Goal: Task Accomplishment & Management: Manage account settings

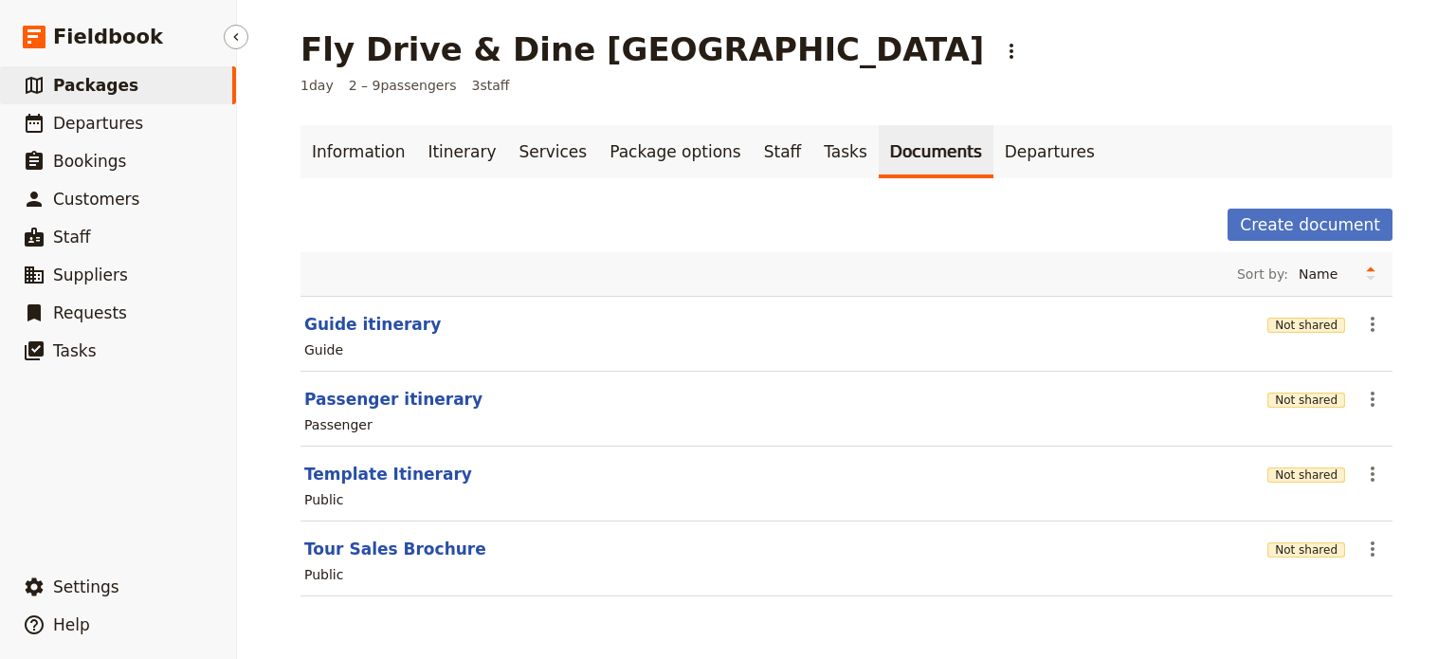
click at [100, 87] on span "Packages" at bounding box center [95, 85] width 85 height 19
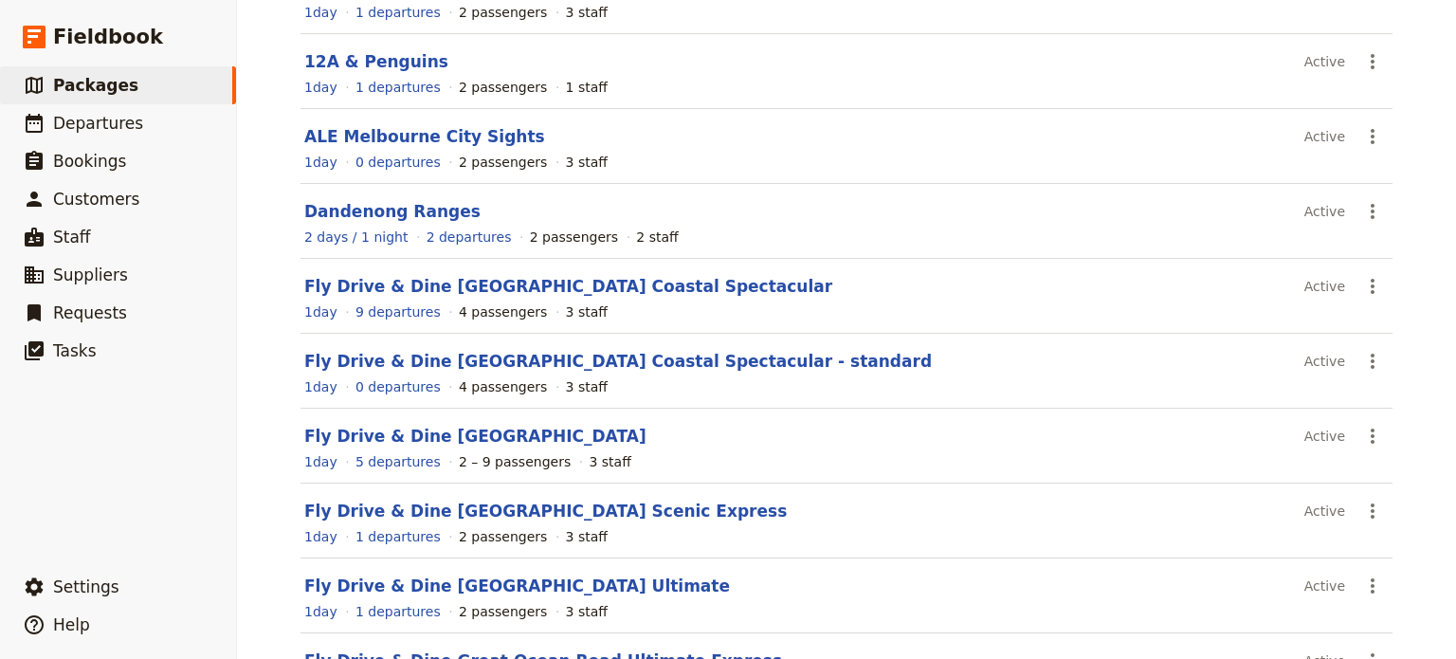
scroll to position [371, 0]
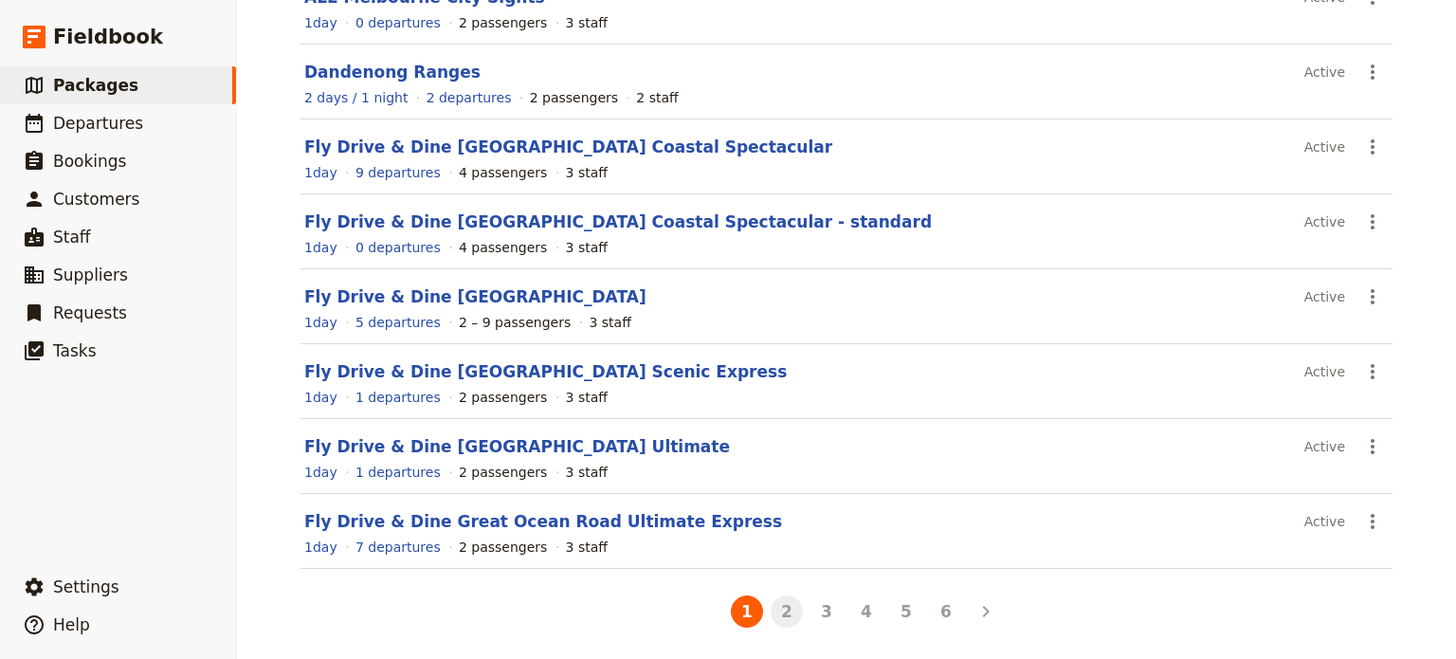
click at [786, 608] on button "2" at bounding box center [787, 611] width 32 height 32
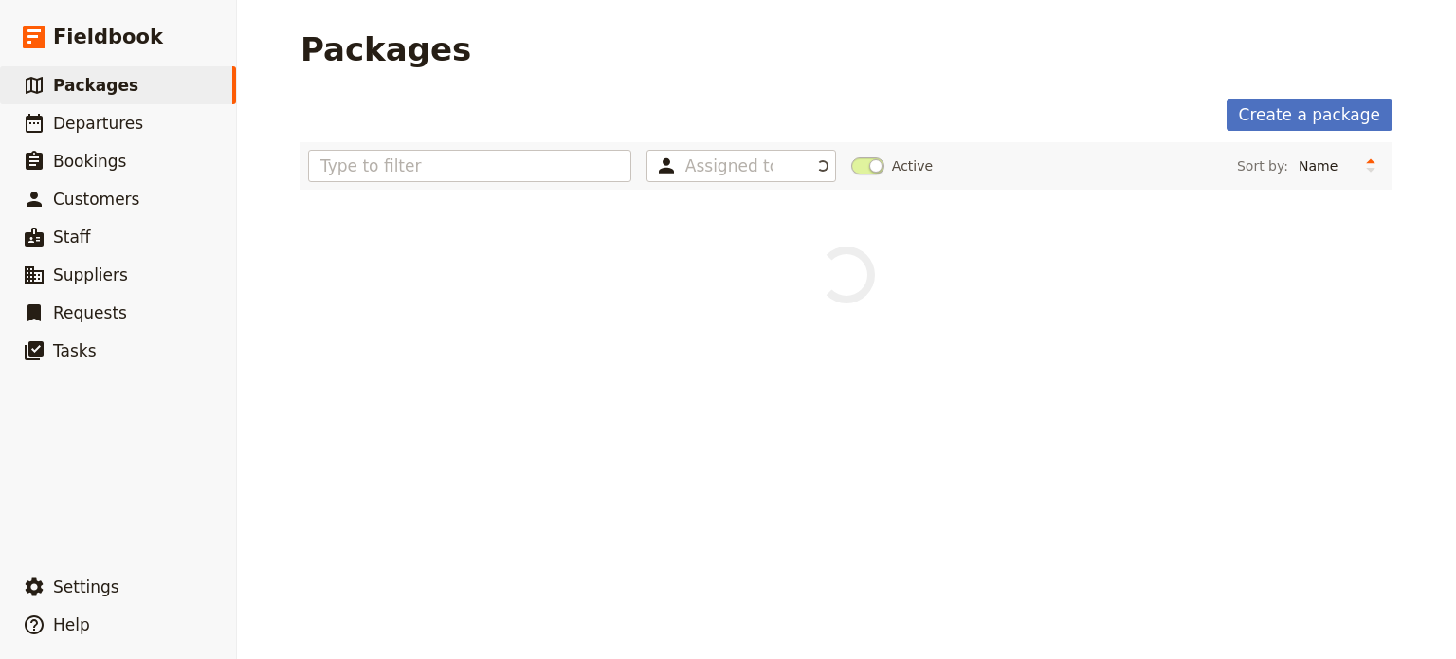
scroll to position [0, 0]
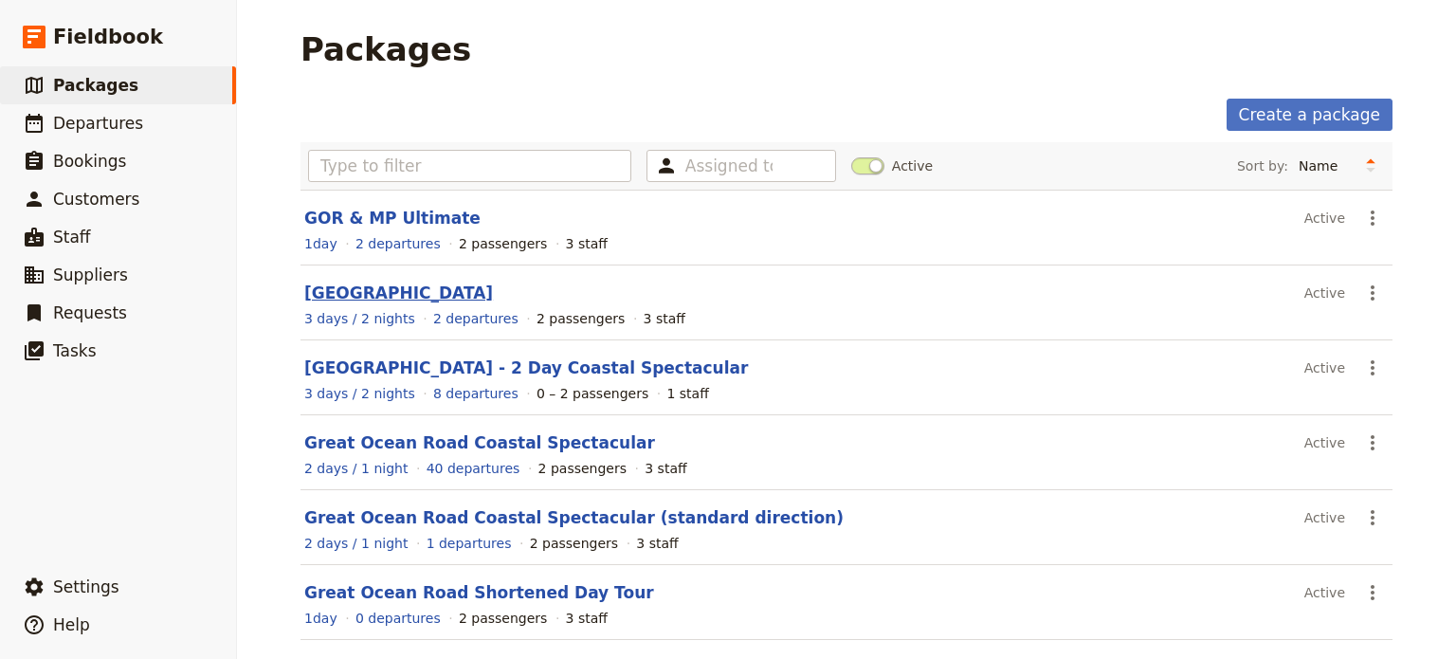
click at [380, 297] on link "[GEOGRAPHIC_DATA]" at bounding box center [398, 292] width 189 height 19
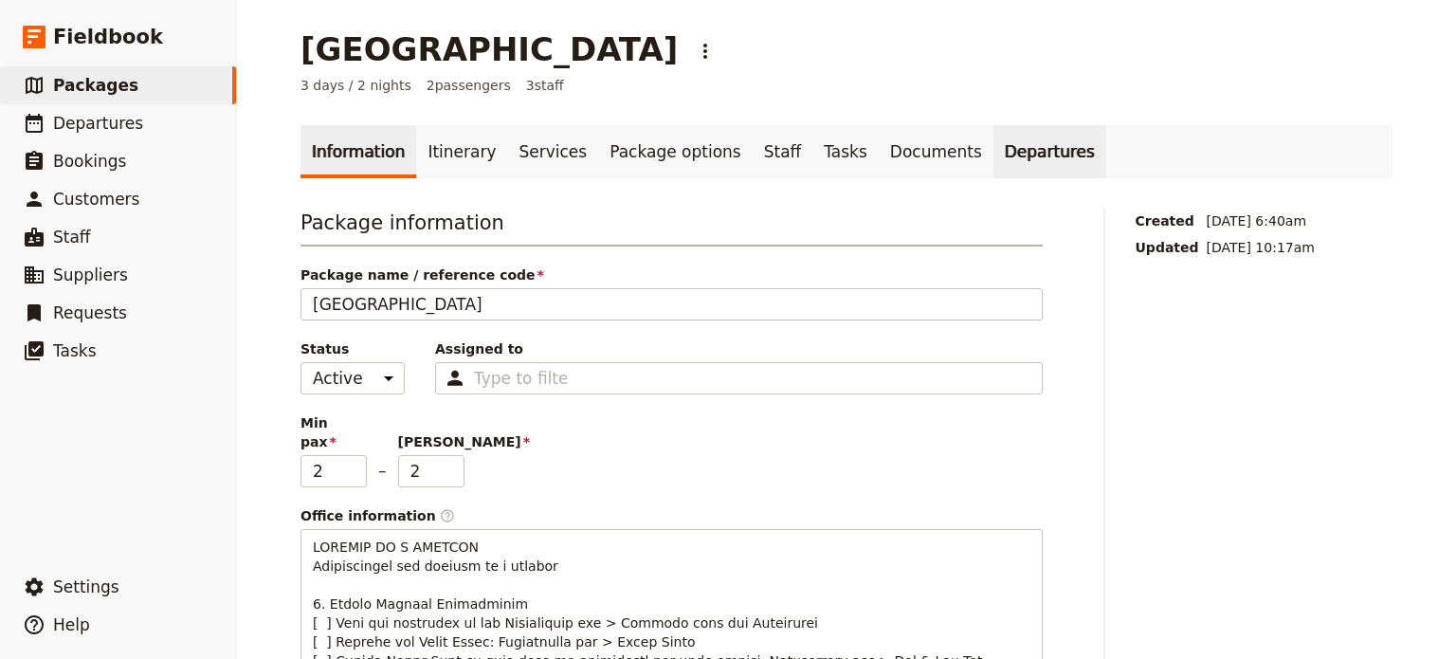
click at [993, 158] on link "Departures" at bounding box center [1049, 151] width 113 height 53
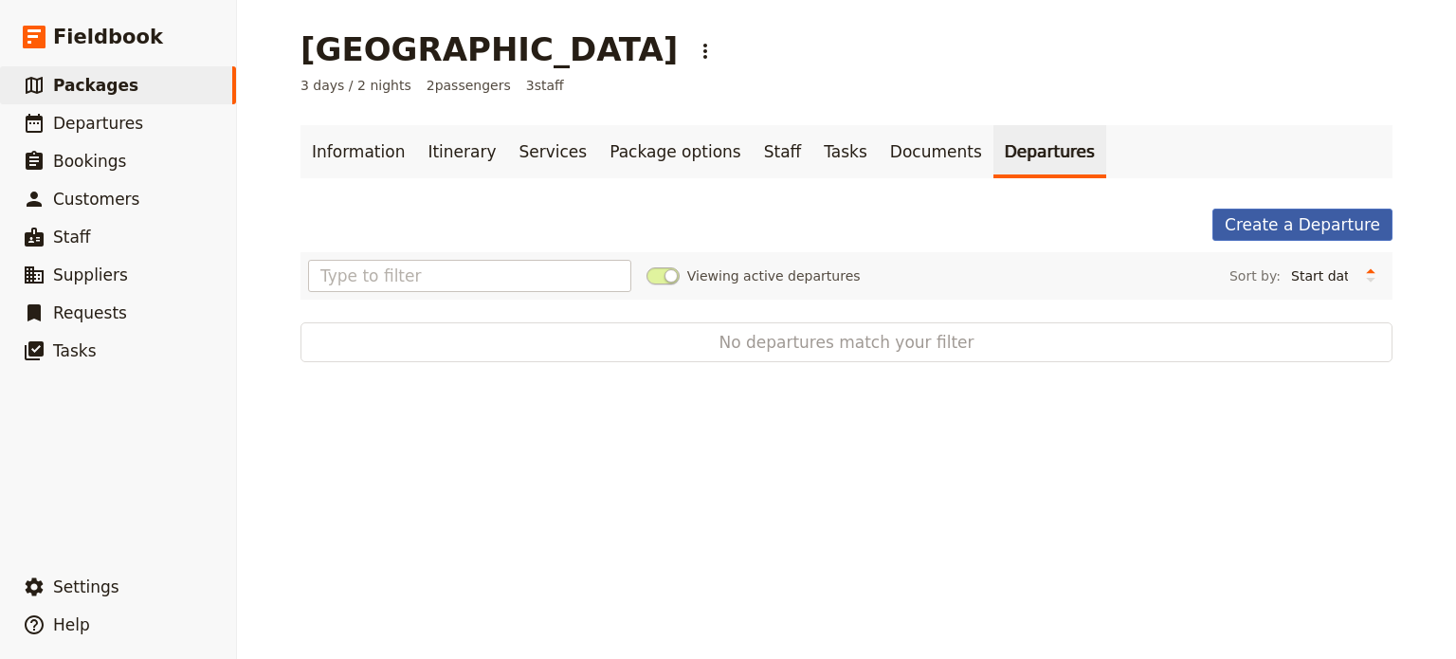
click at [1368, 219] on link "Create a Departure" at bounding box center [1302, 225] width 180 height 32
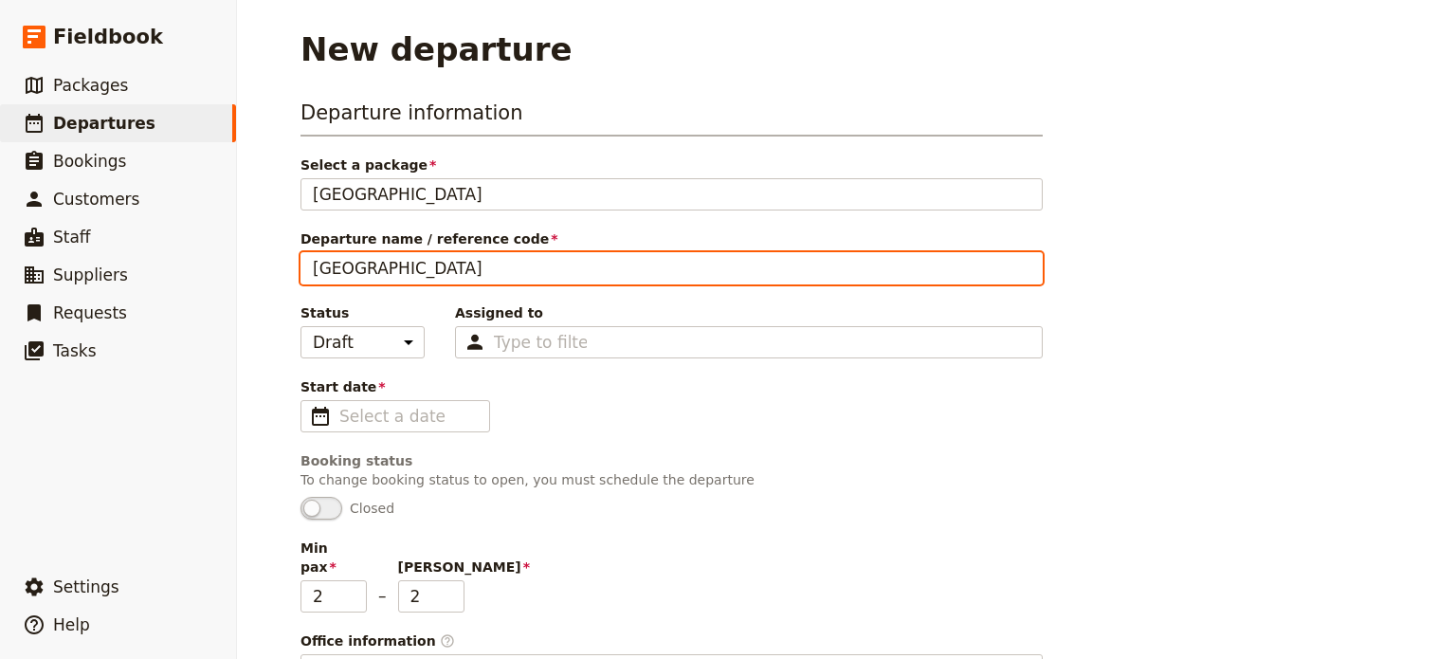
drag, startPoint x: 592, startPoint y: 271, endPoint x: 266, endPoint y: 276, distance: 326.1
click at [266, 276] on div "New departure Departure information Select a package [GEOGRAPHIC_DATA] [GEOGRAP…" at bounding box center [846, 329] width 1219 height 659
type input "FLT - Shih x 6pax"
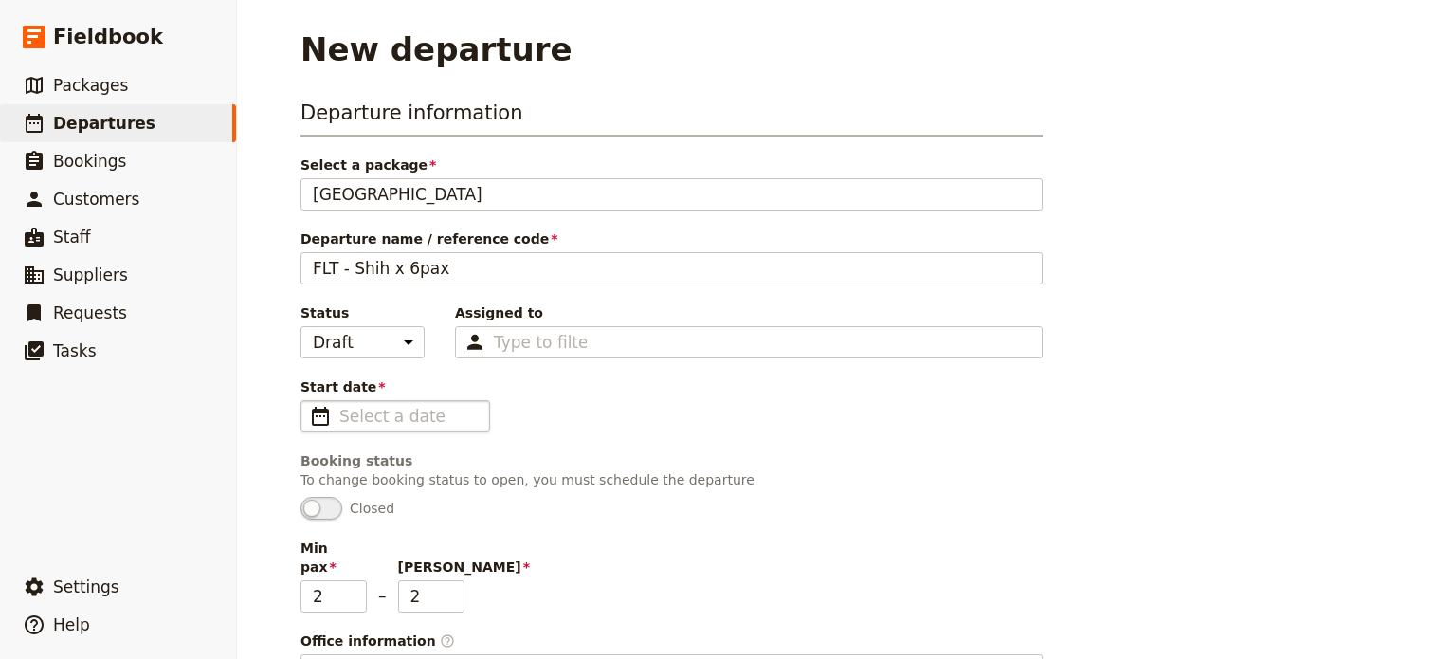
click at [311, 408] on span "​" at bounding box center [320, 416] width 23 height 23
click at [339, 408] on input "Start date ​" at bounding box center [408, 416] width 138 height 23
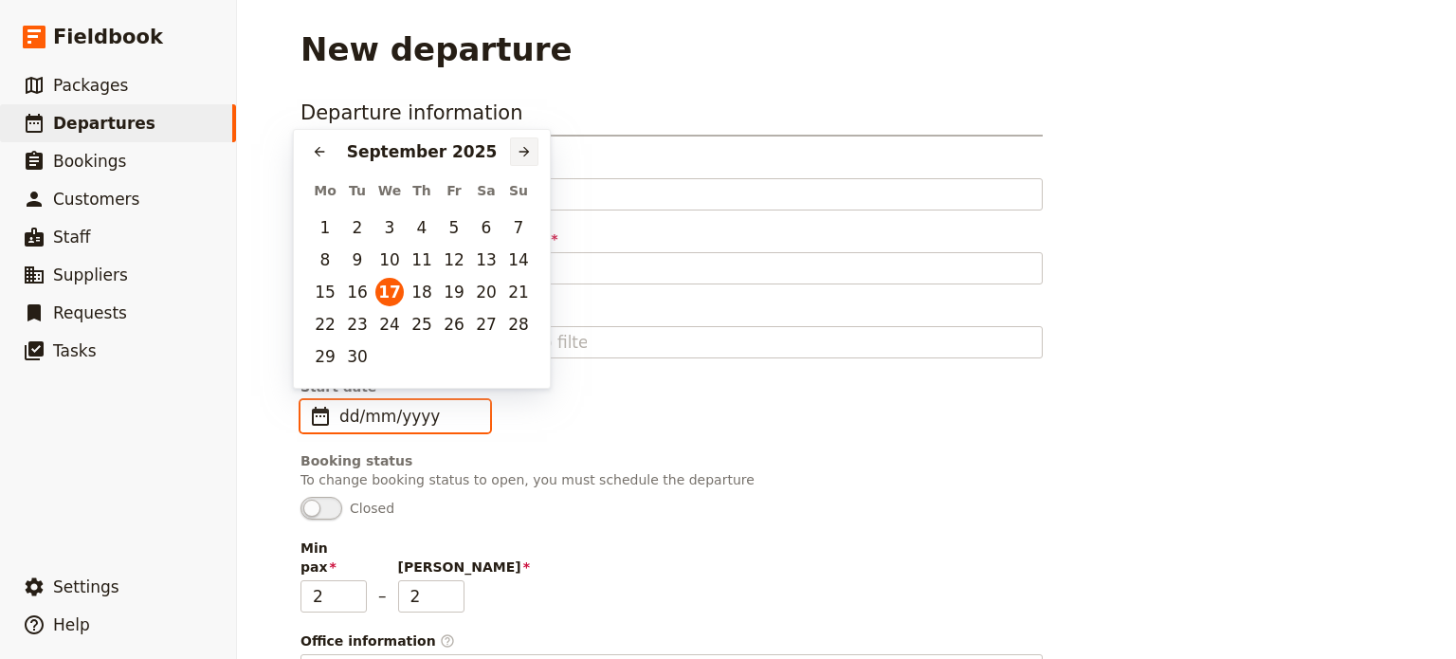
click at [532, 146] on button "​" at bounding box center [524, 151] width 28 height 28
click at [399, 293] on button "15" at bounding box center [389, 292] width 28 height 28
type input "[DATE]"
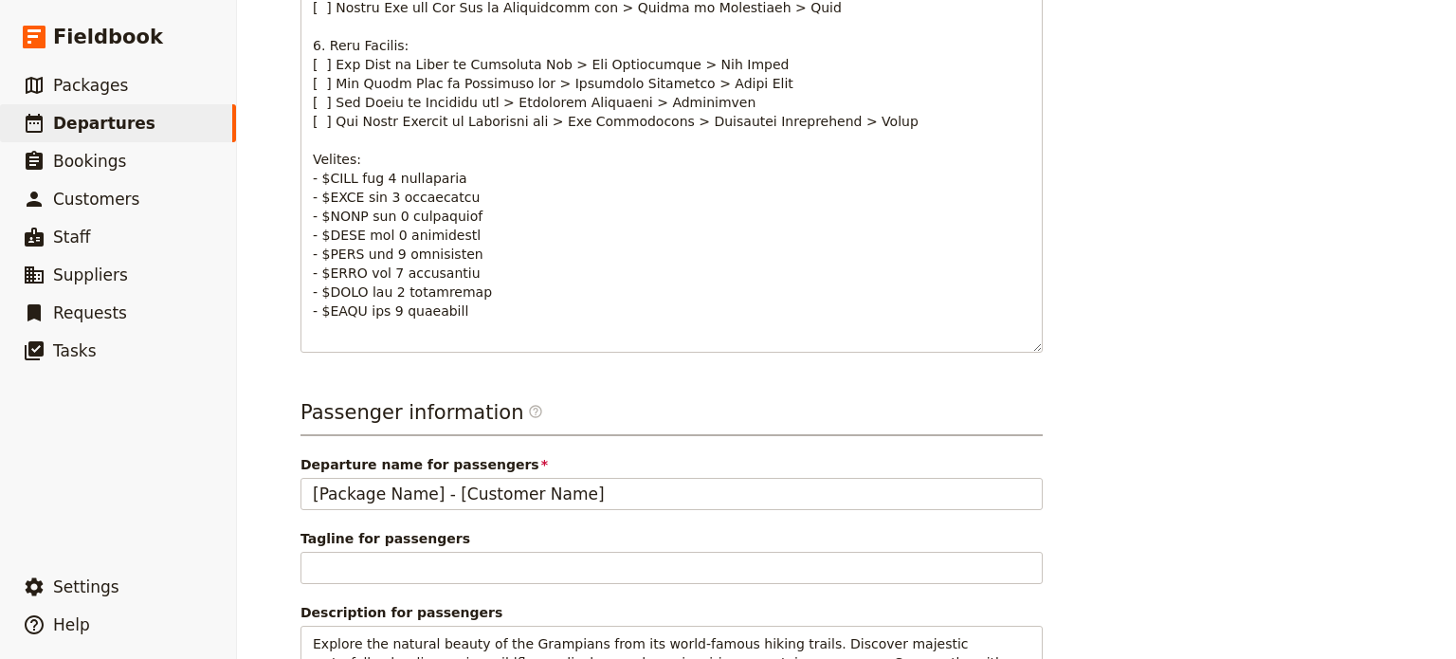
scroll to position [1293, 0]
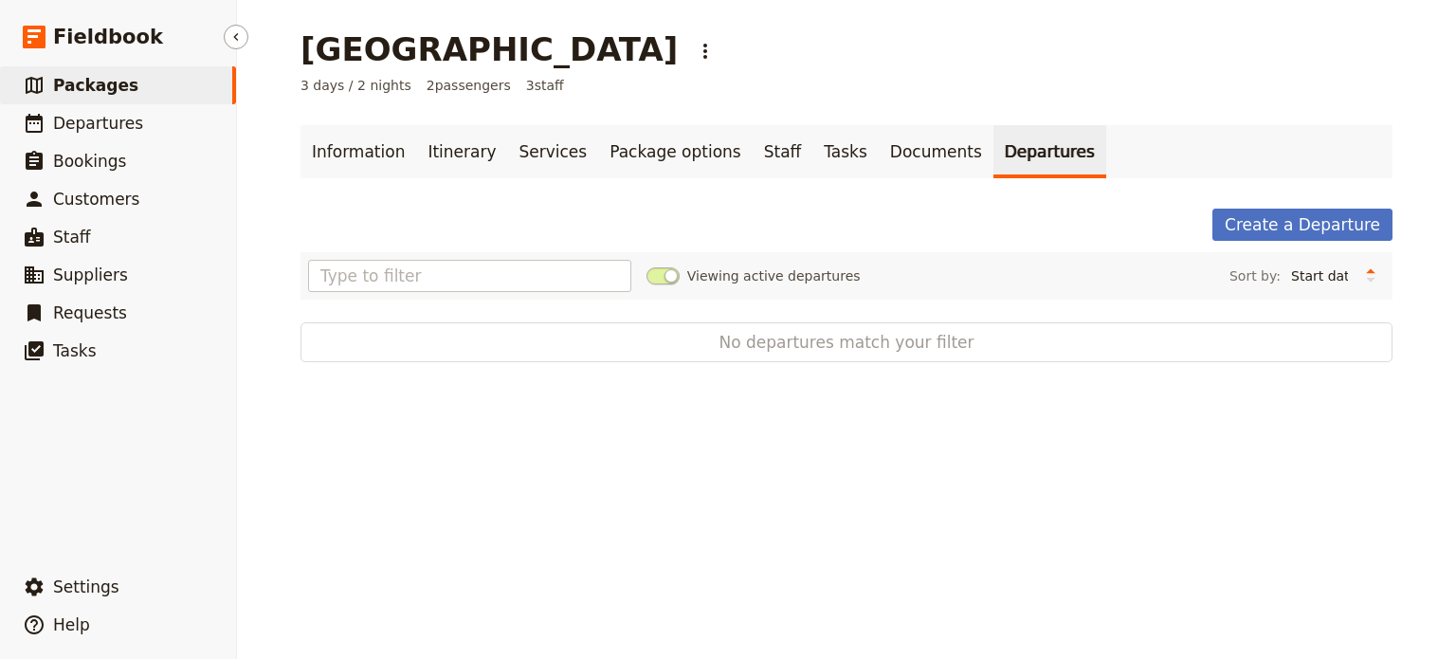
click at [91, 90] on span "Packages" at bounding box center [95, 85] width 85 height 19
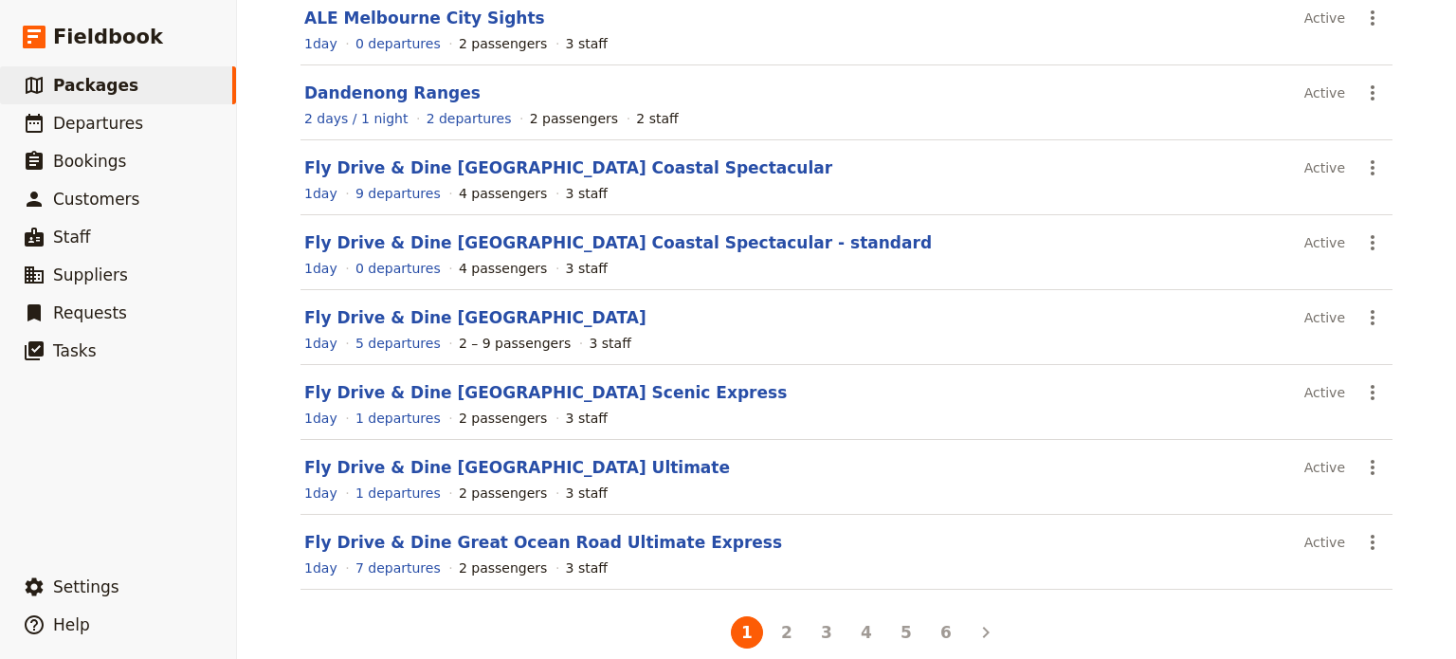
scroll to position [371, 0]
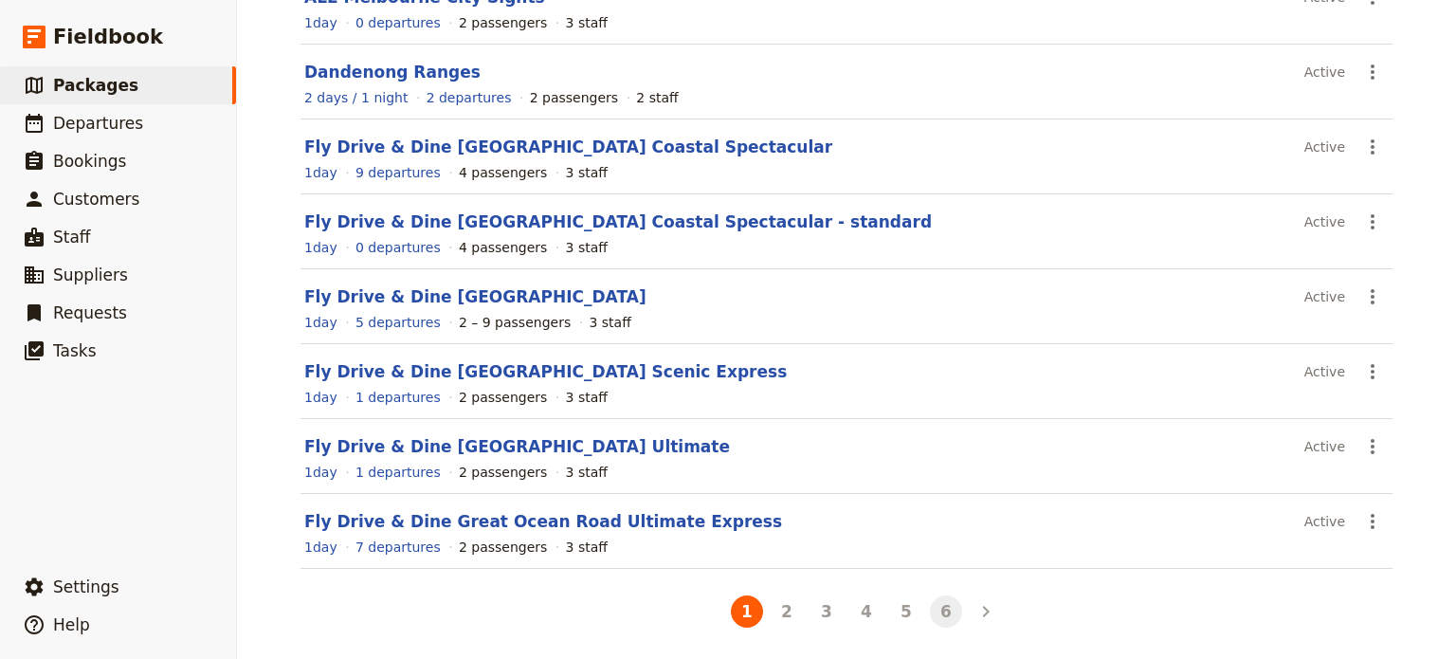
click at [933, 610] on button "6" at bounding box center [946, 611] width 32 height 32
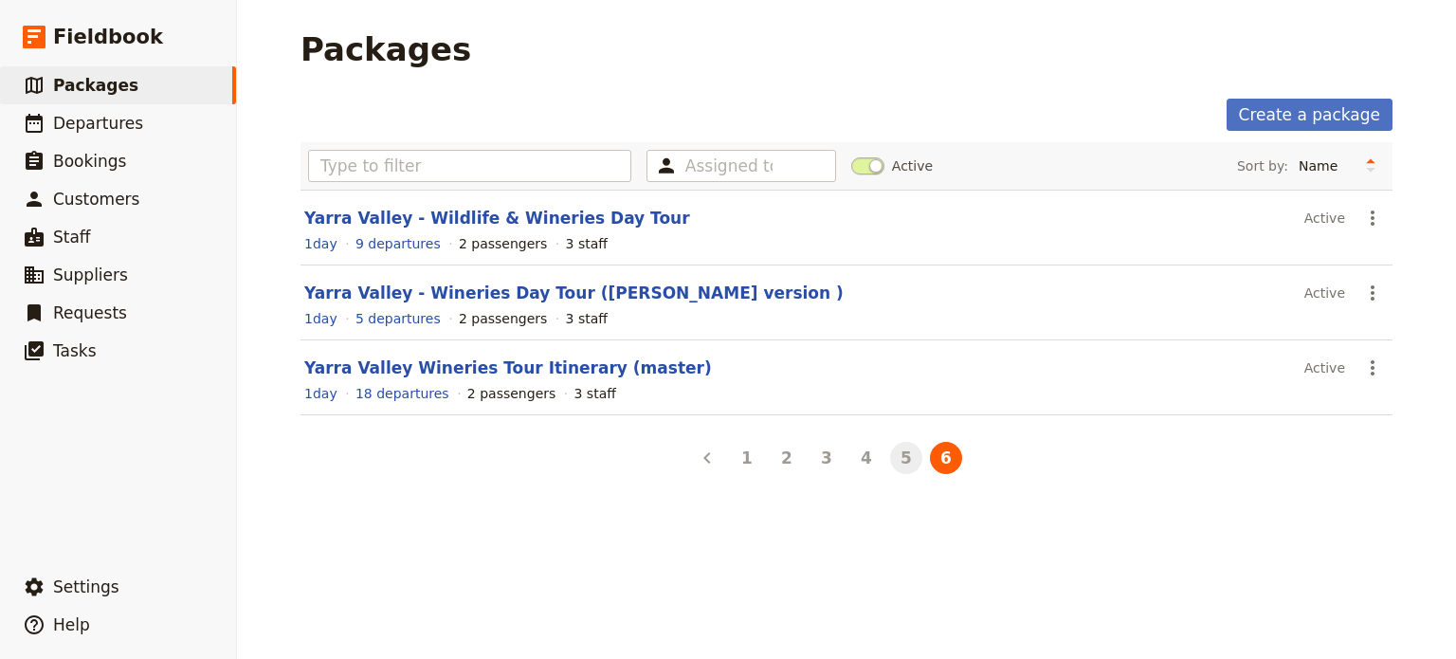
click at [900, 469] on button "5" at bounding box center [906, 458] width 32 height 32
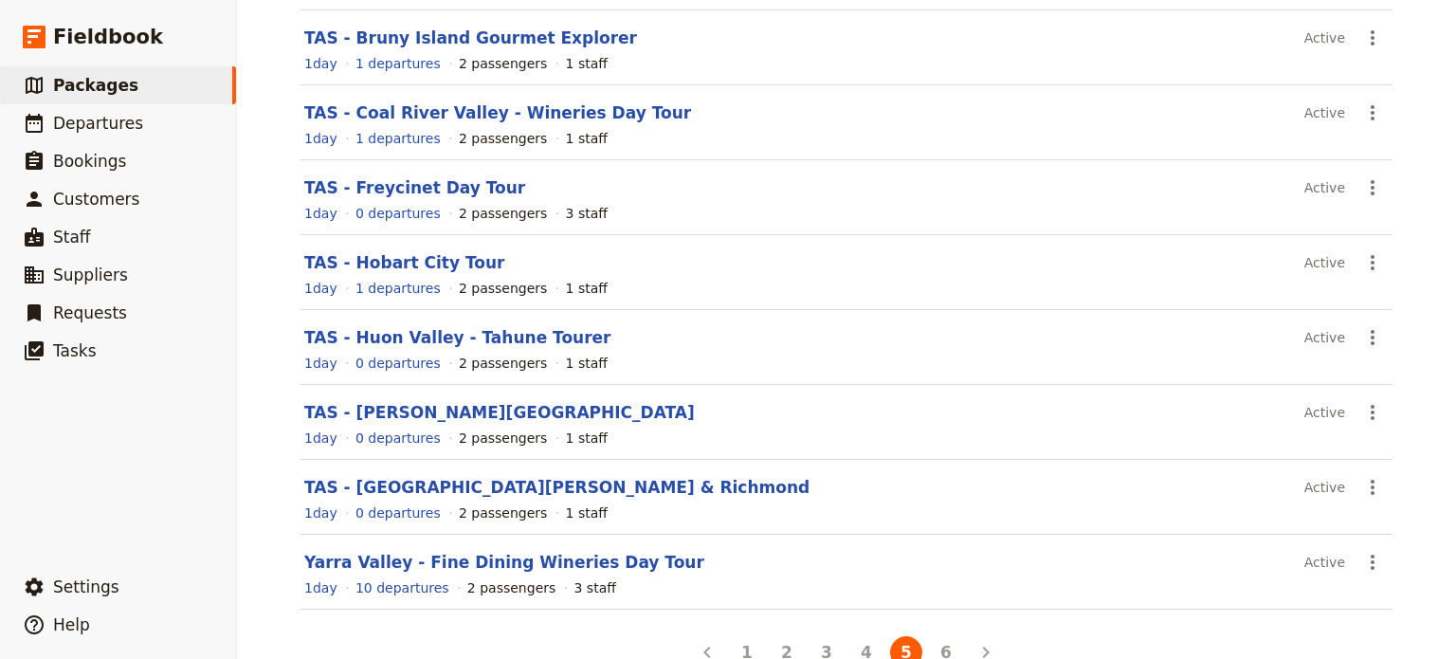
scroll to position [371, 0]
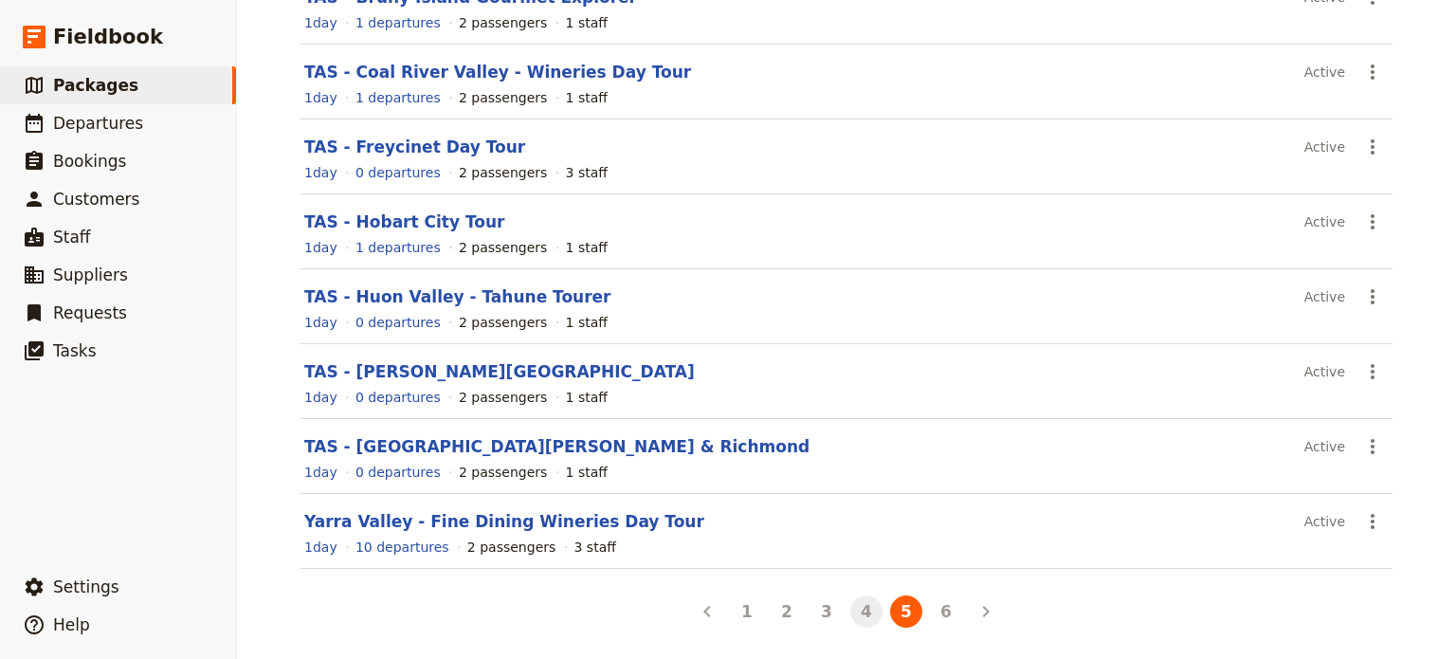
click at [868, 610] on button "4" at bounding box center [866, 611] width 32 height 32
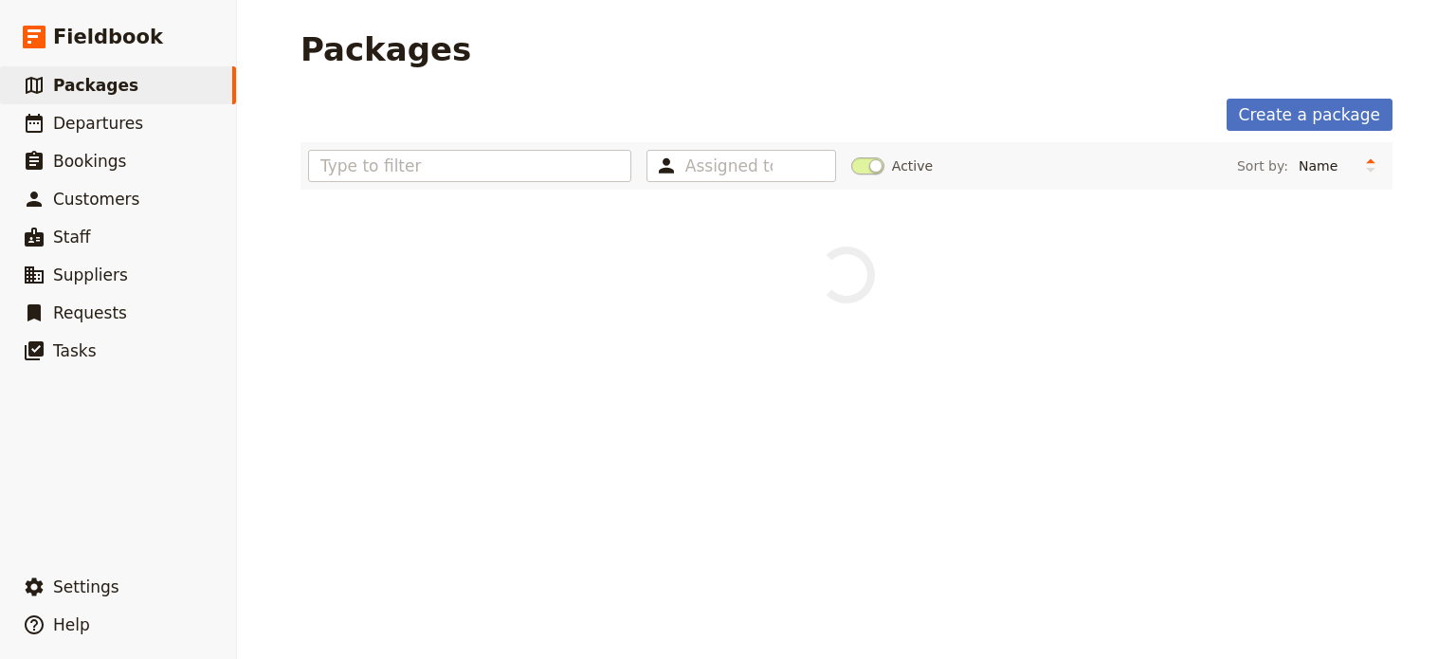
scroll to position [0, 0]
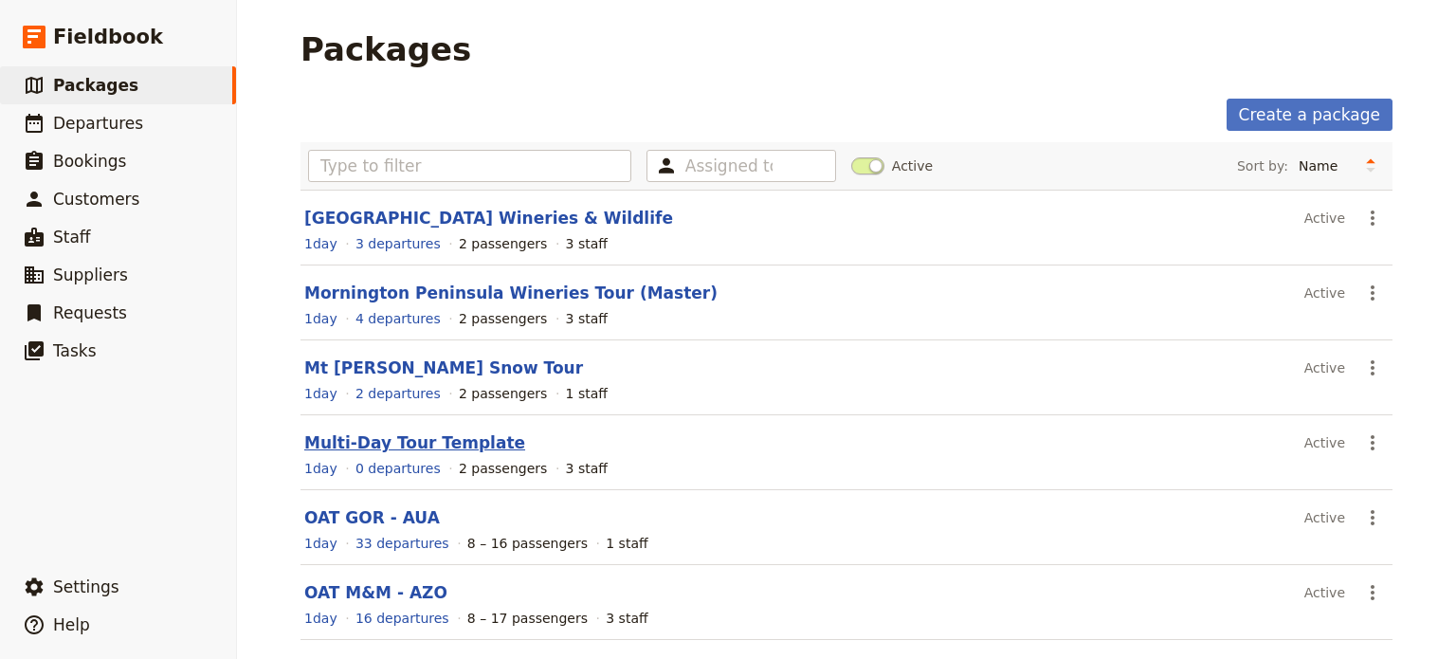
click at [428, 433] on link "Multi-Day Tour Template" at bounding box center [414, 442] width 221 height 19
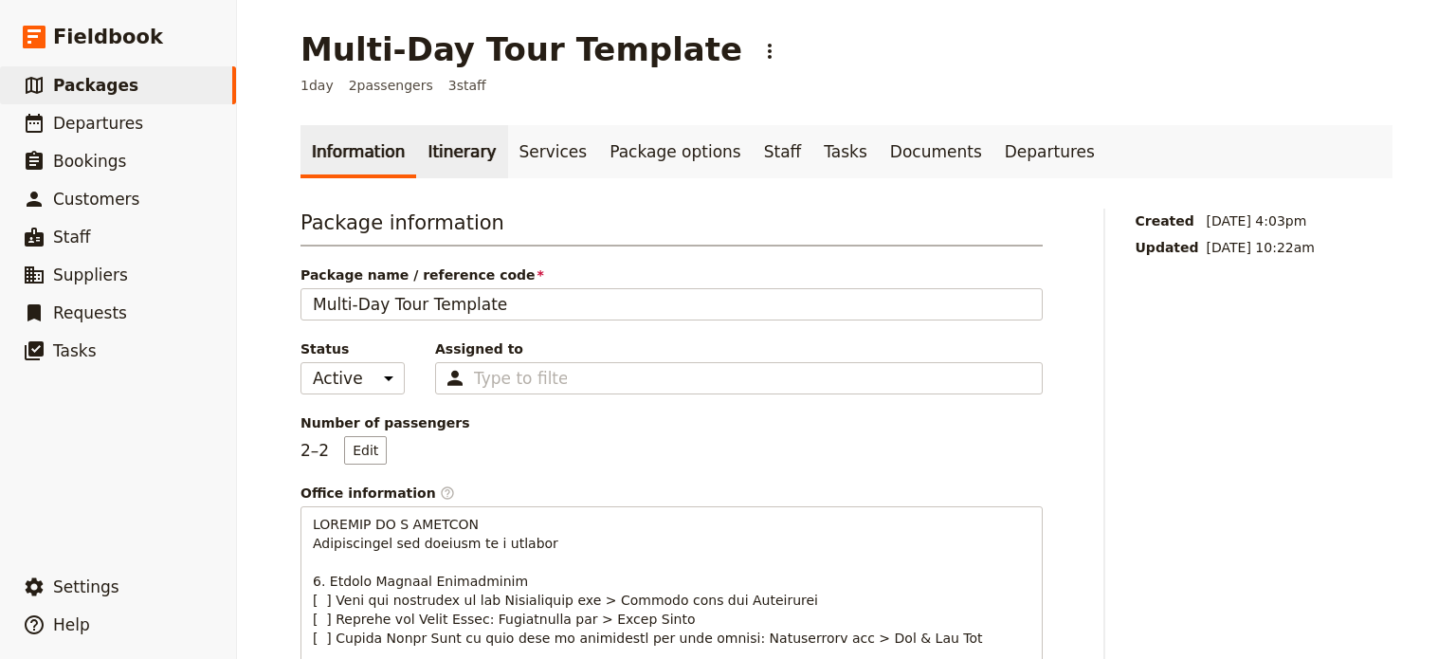
click at [420, 139] on link "Itinerary" at bounding box center [461, 151] width 91 height 53
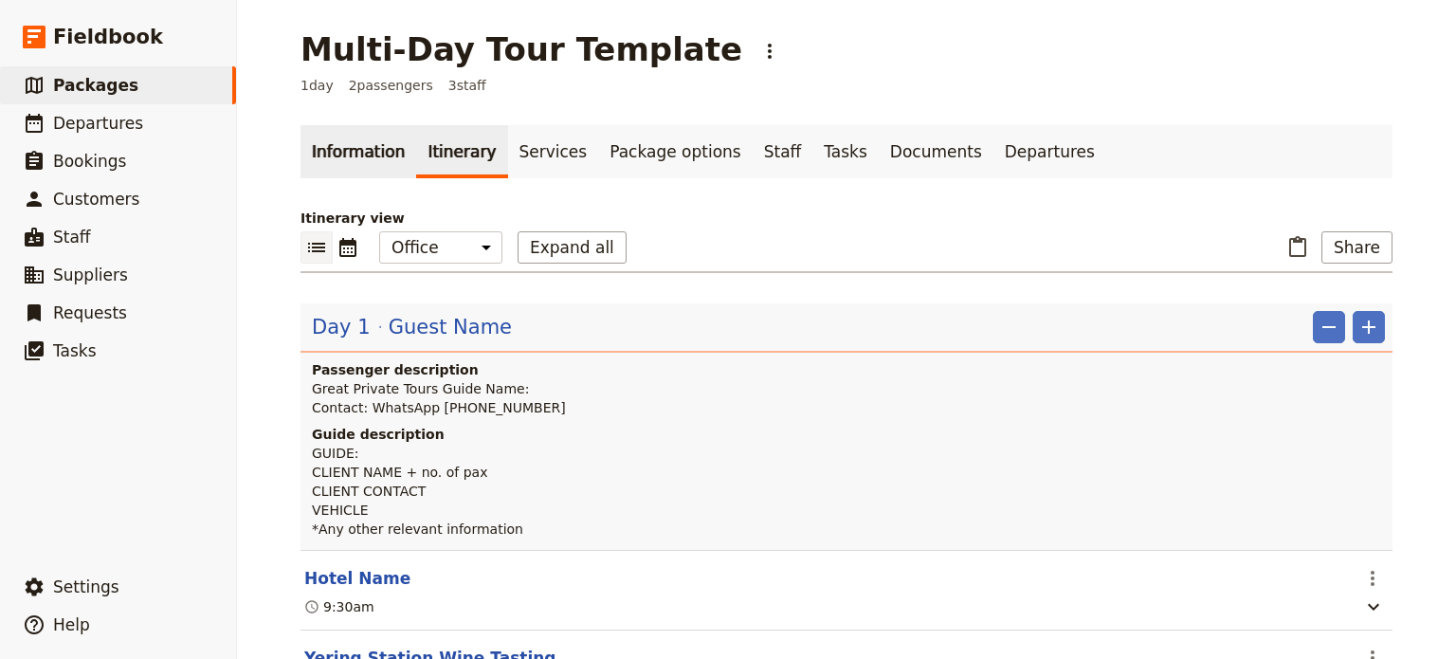
click at [320, 159] on link "Information" at bounding box center [358, 151] width 116 height 53
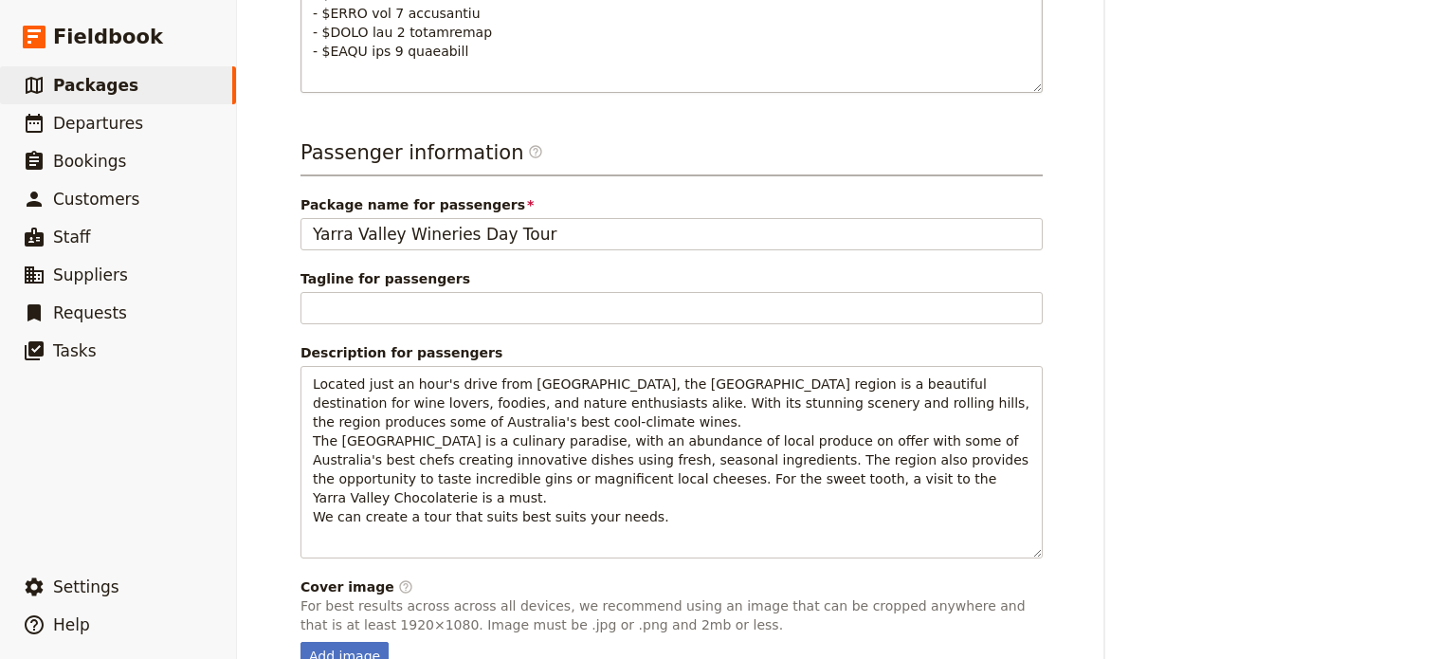
scroll to position [1236, 0]
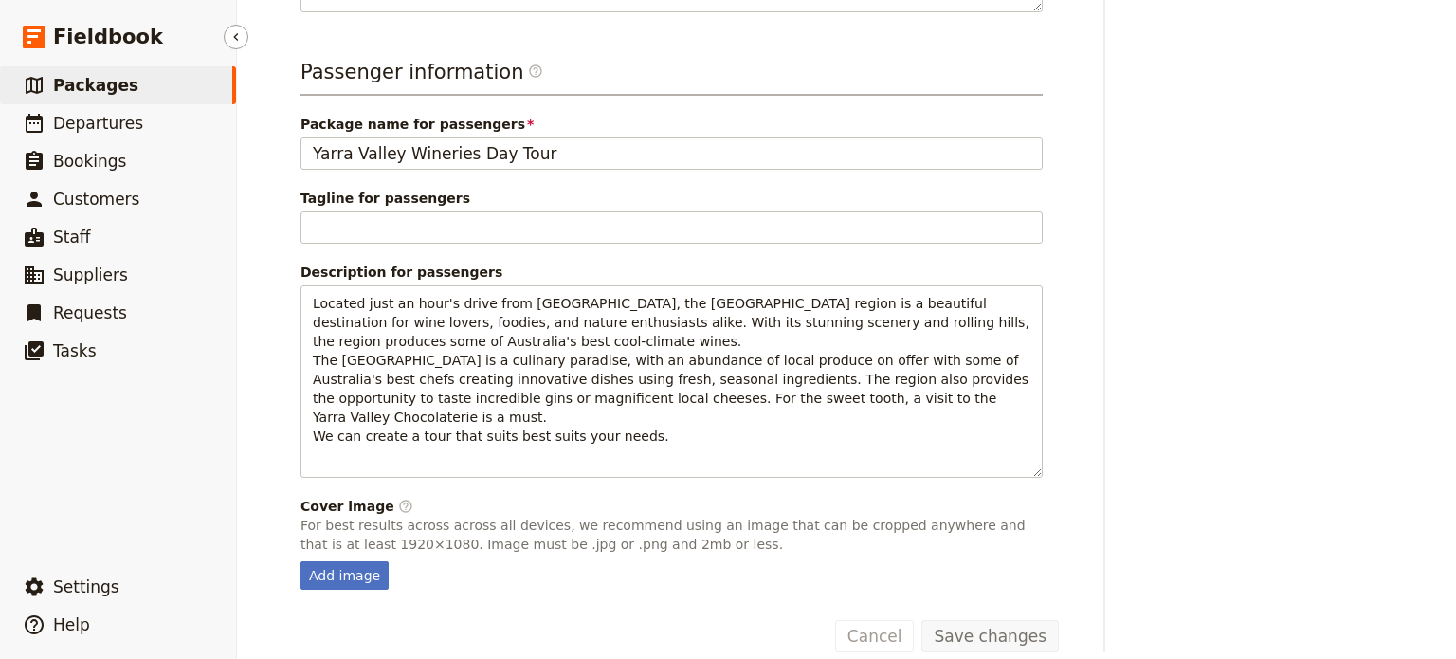
click at [114, 90] on span "Packages" at bounding box center [95, 85] width 85 height 19
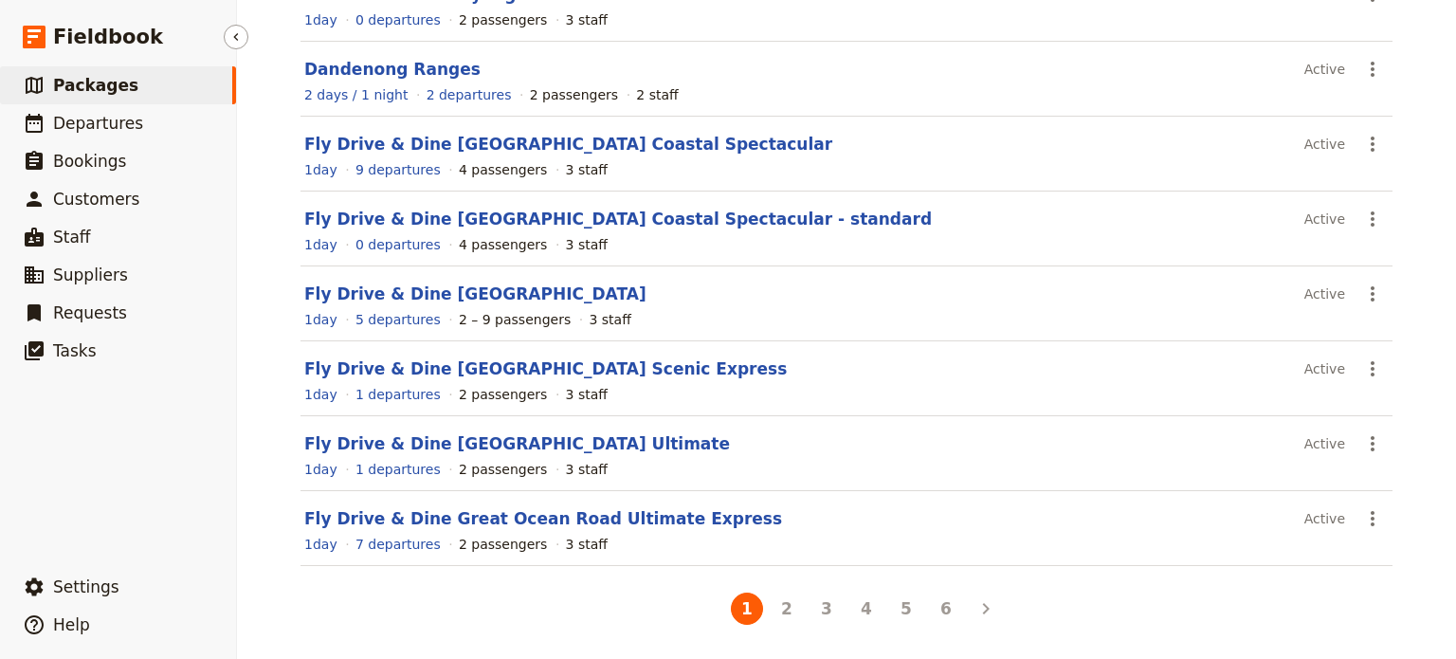
scroll to position [371, 0]
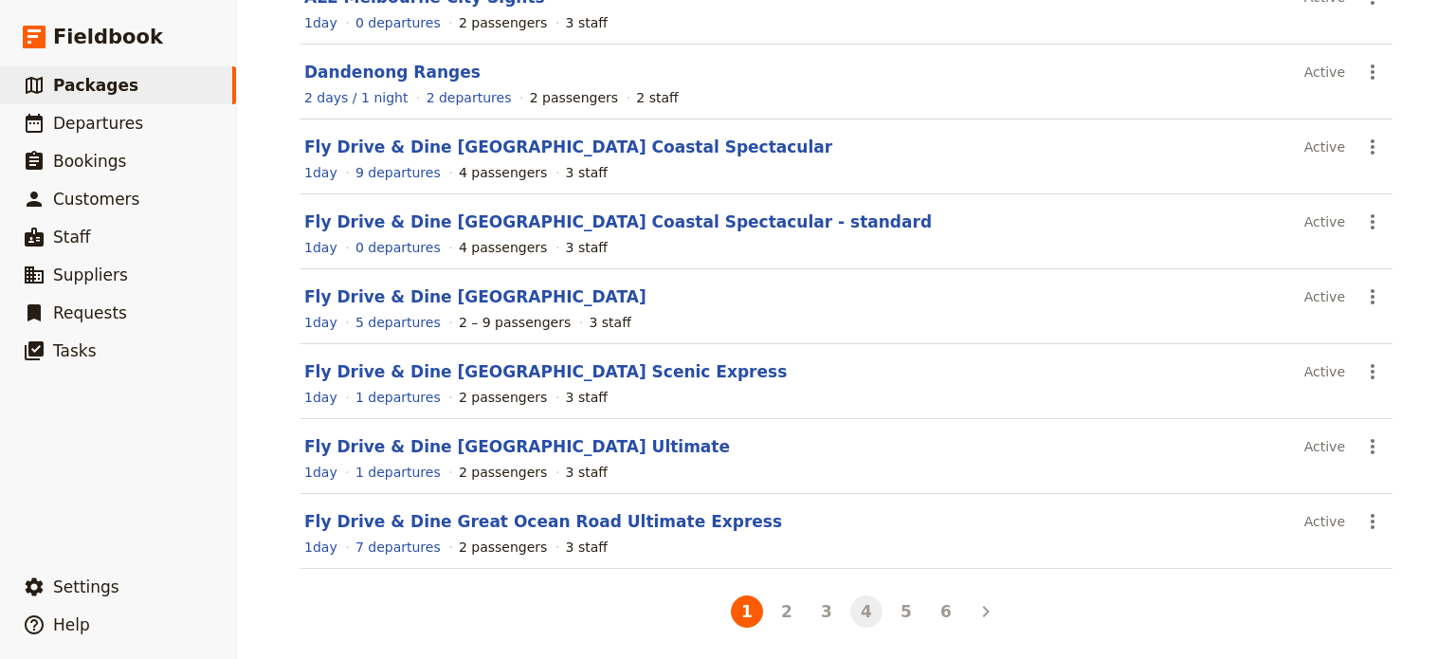
click at [857, 610] on button "4" at bounding box center [866, 611] width 32 height 32
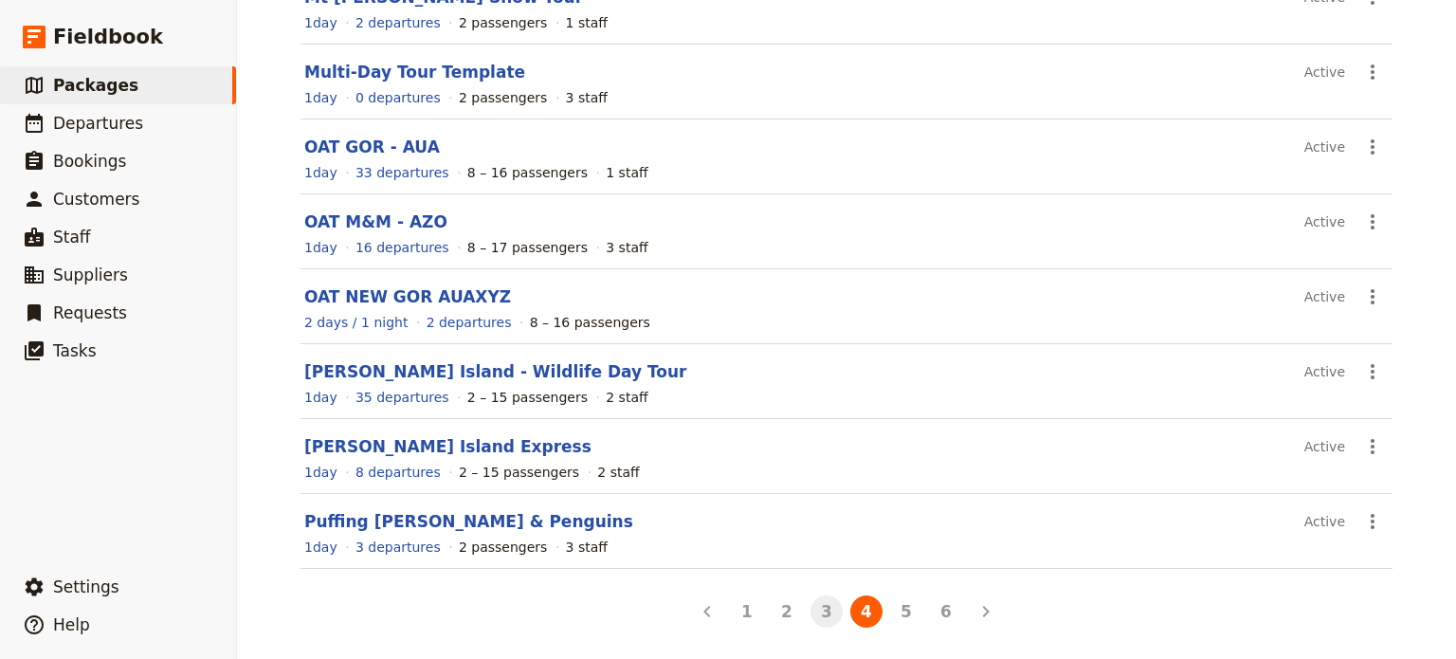
click at [810, 609] on button "3" at bounding box center [826, 611] width 32 height 32
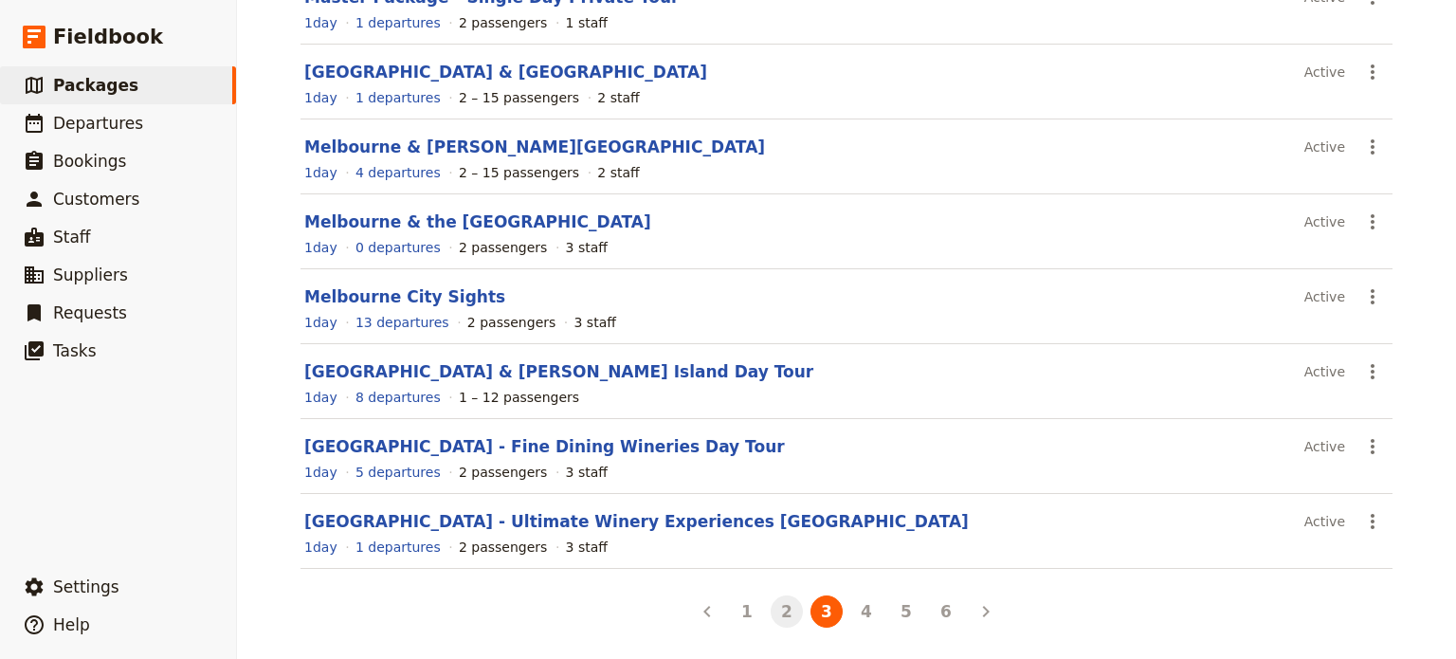
click at [774, 604] on button "2" at bounding box center [787, 611] width 32 height 32
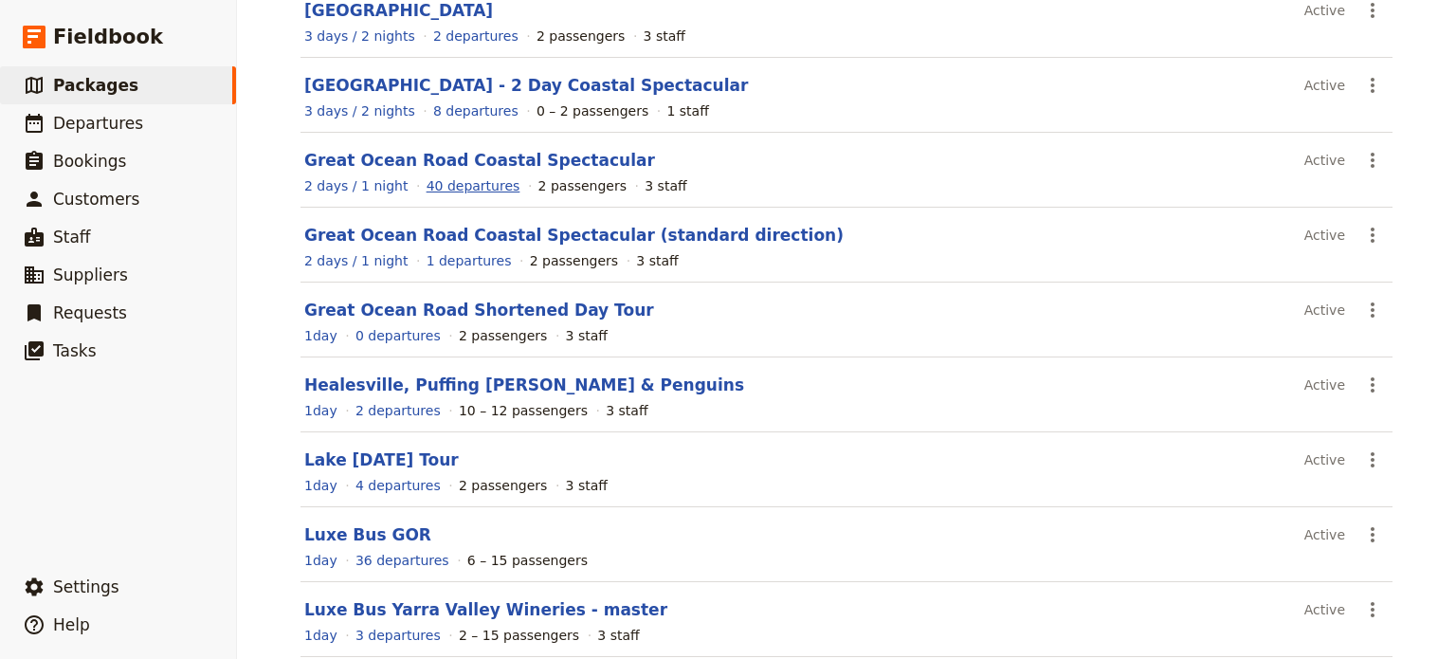
scroll to position [181, 0]
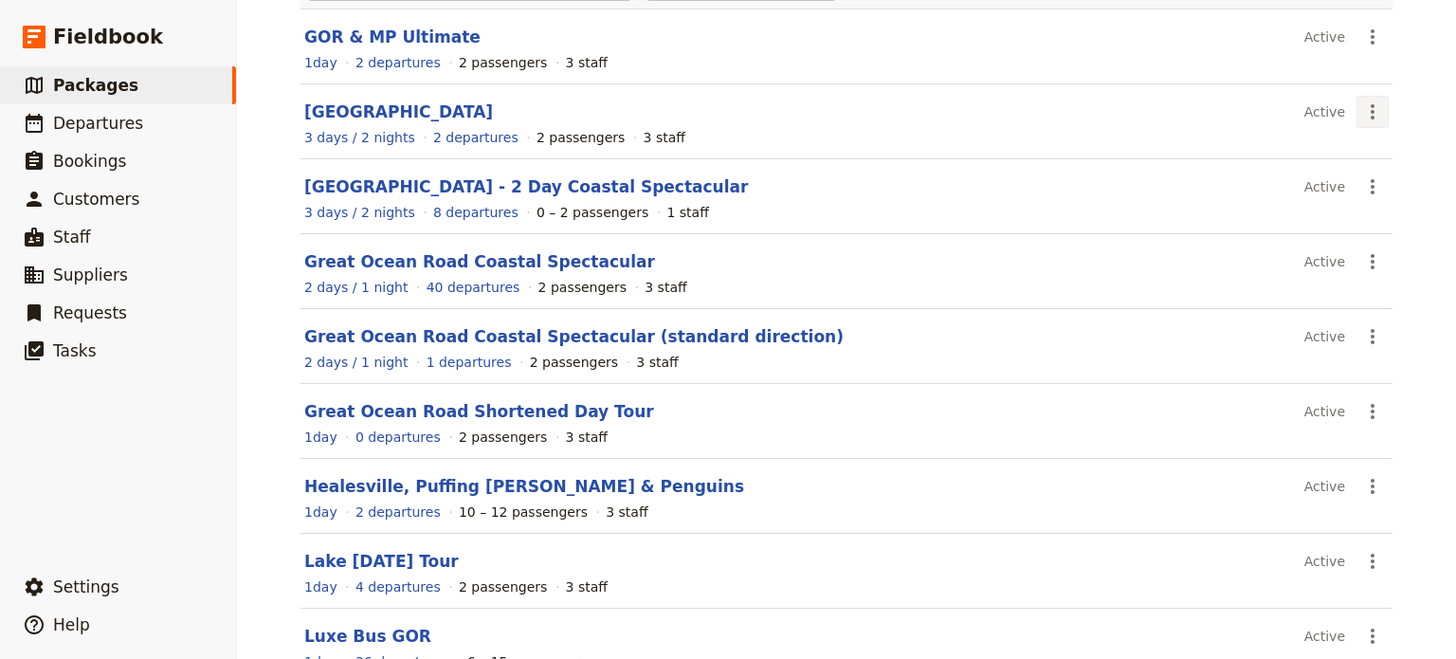
click at [1374, 108] on icon "Actions" at bounding box center [1372, 111] width 23 height 23
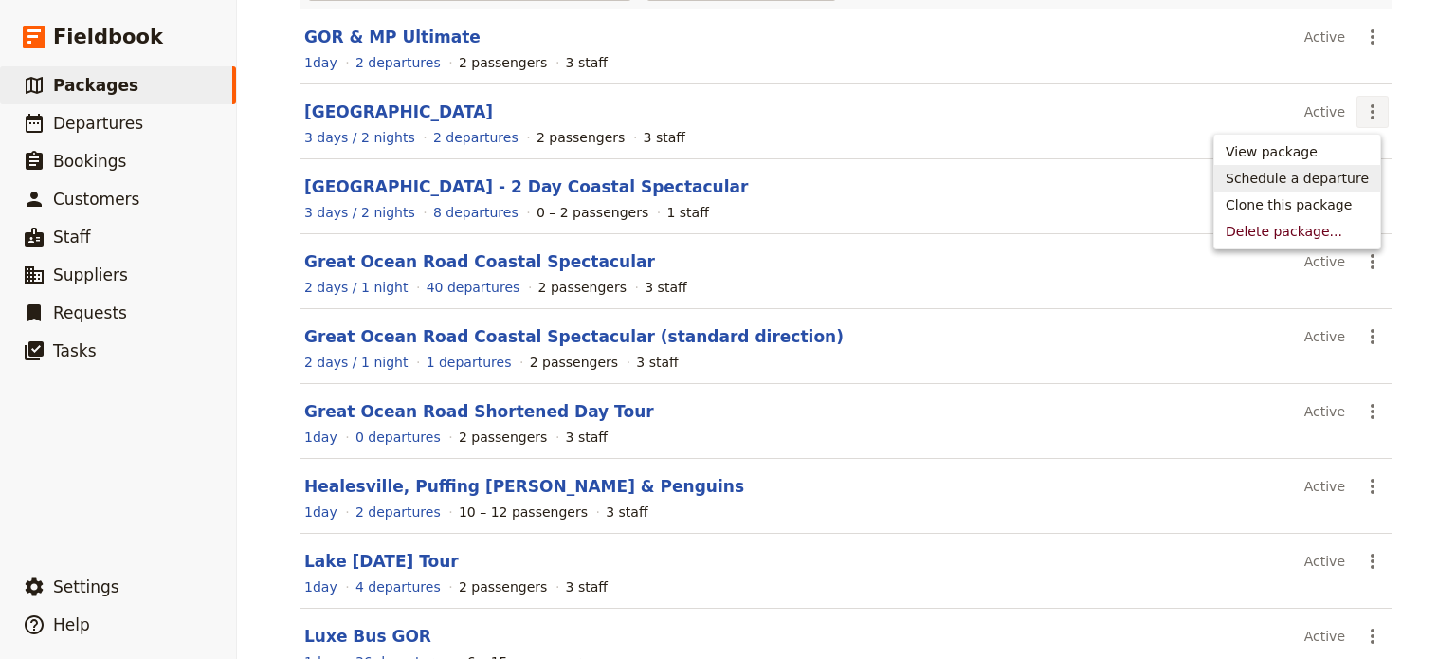
click at [1337, 181] on span "Schedule a departure" at bounding box center [1297, 178] width 143 height 19
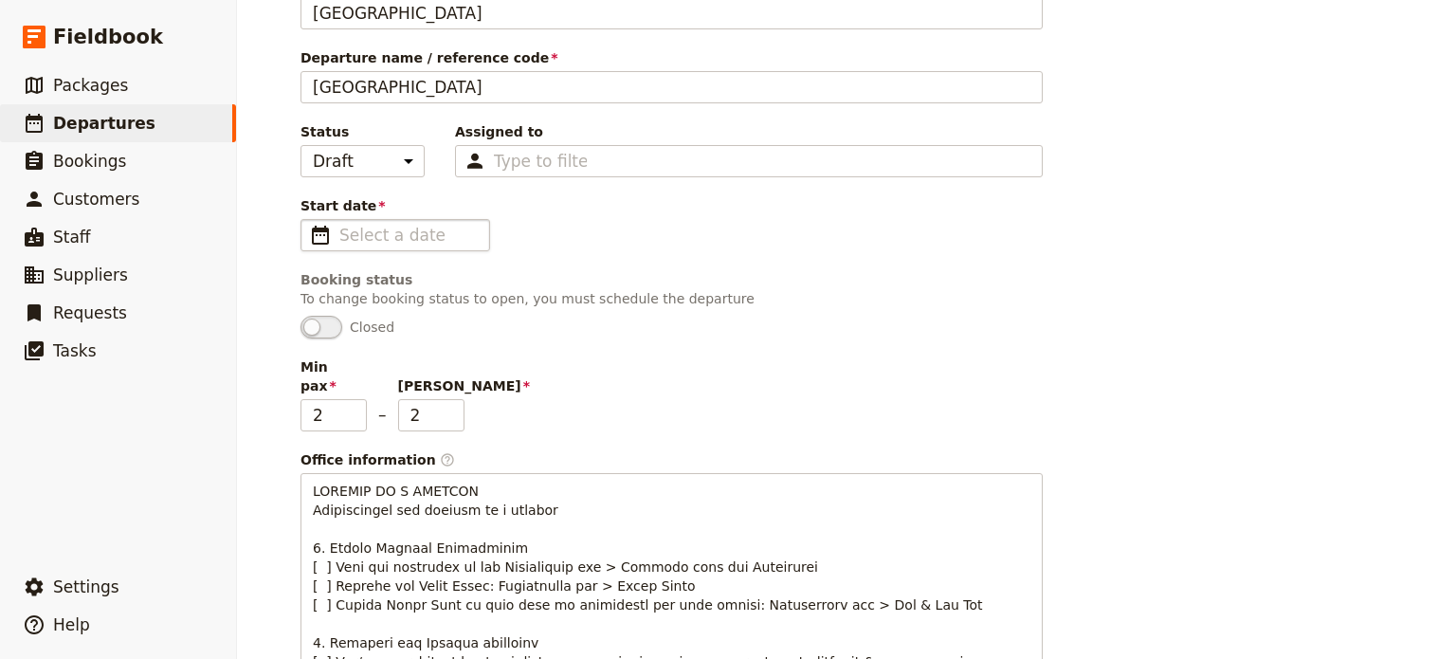
click at [323, 234] on fieldset "​" at bounding box center [395, 235] width 190 height 32
click at [339, 234] on input "Start date ​" at bounding box center [408, 235] width 138 height 23
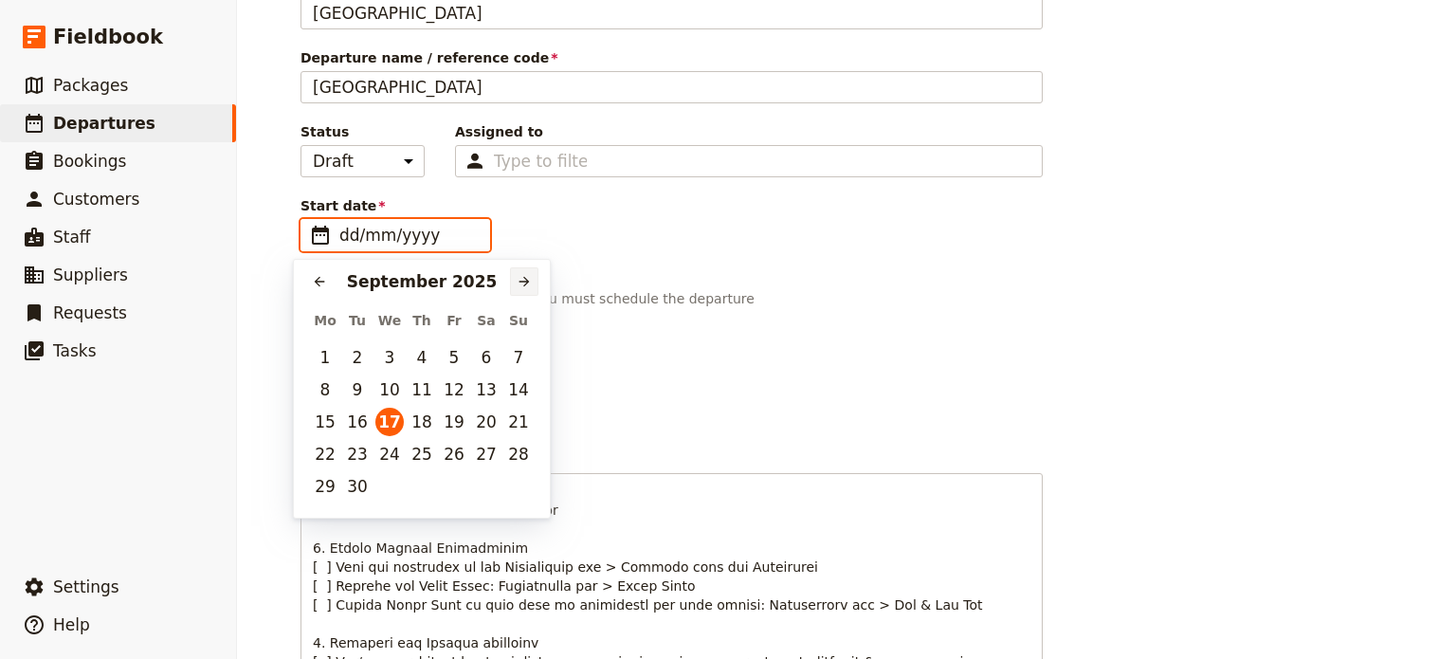
click at [520, 277] on icon "Next month" at bounding box center [524, 281] width 15 height 15
click at [392, 412] on button "15" at bounding box center [389, 422] width 28 height 28
type input "[DATE]"
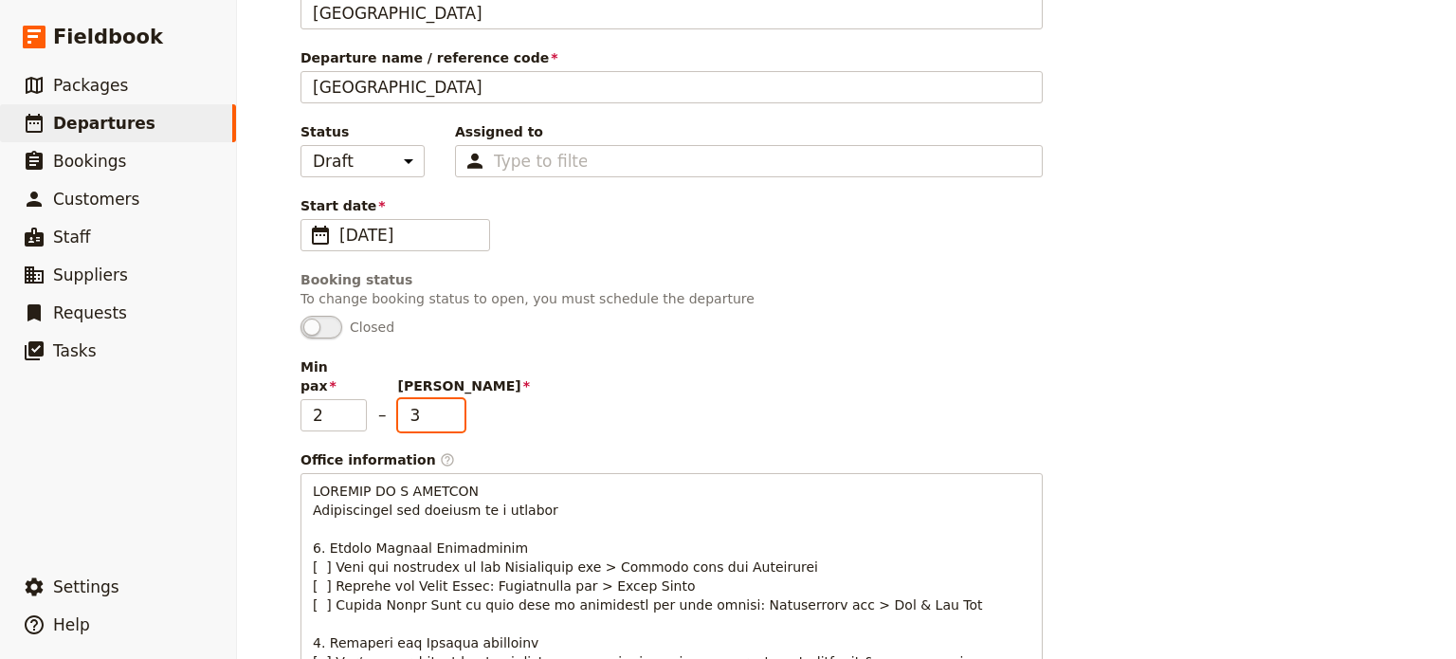
click at [443, 399] on input "3" at bounding box center [431, 415] width 66 height 32
click at [443, 399] on input "4" at bounding box center [431, 415] width 66 height 32
click at [443, 399] on input "5" at bounding box center [431, 415] width 66 height 32
type input "6"
click at [443, 399] on input "6" at bounding box center [431, 415] width 66 height 32
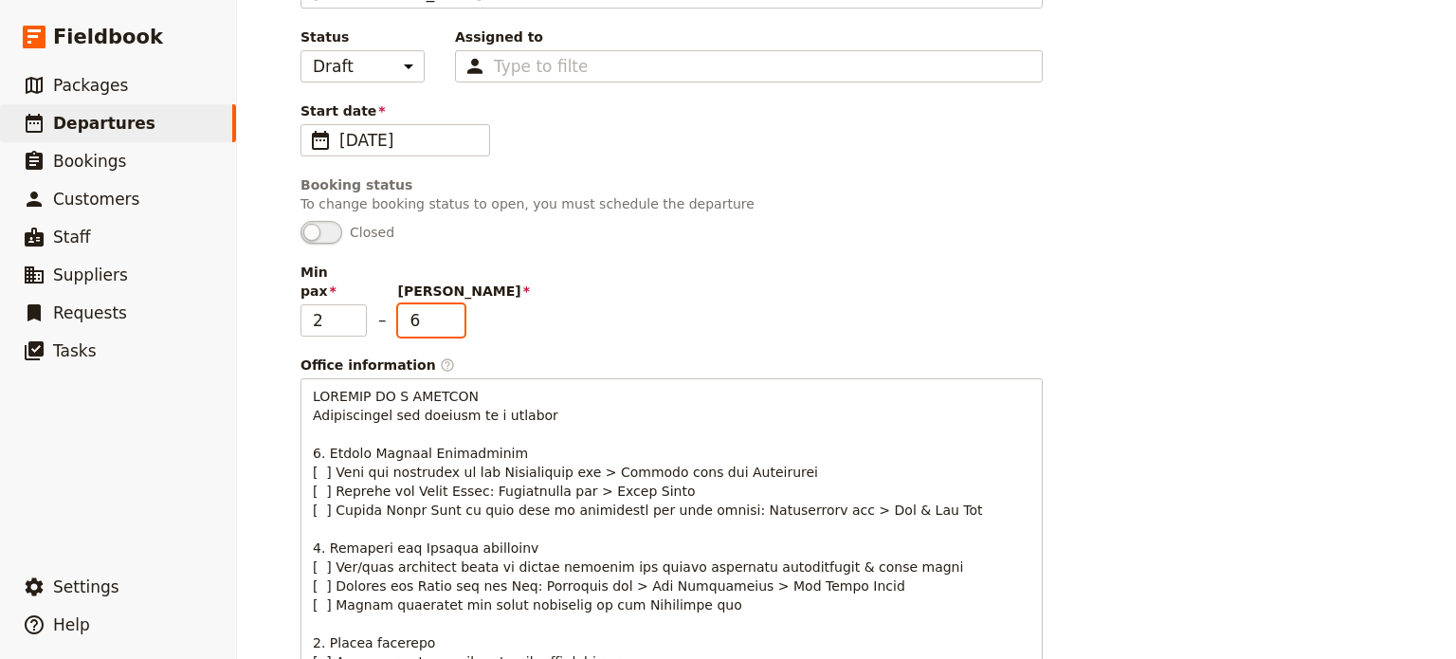
scroll to position [181, 0]
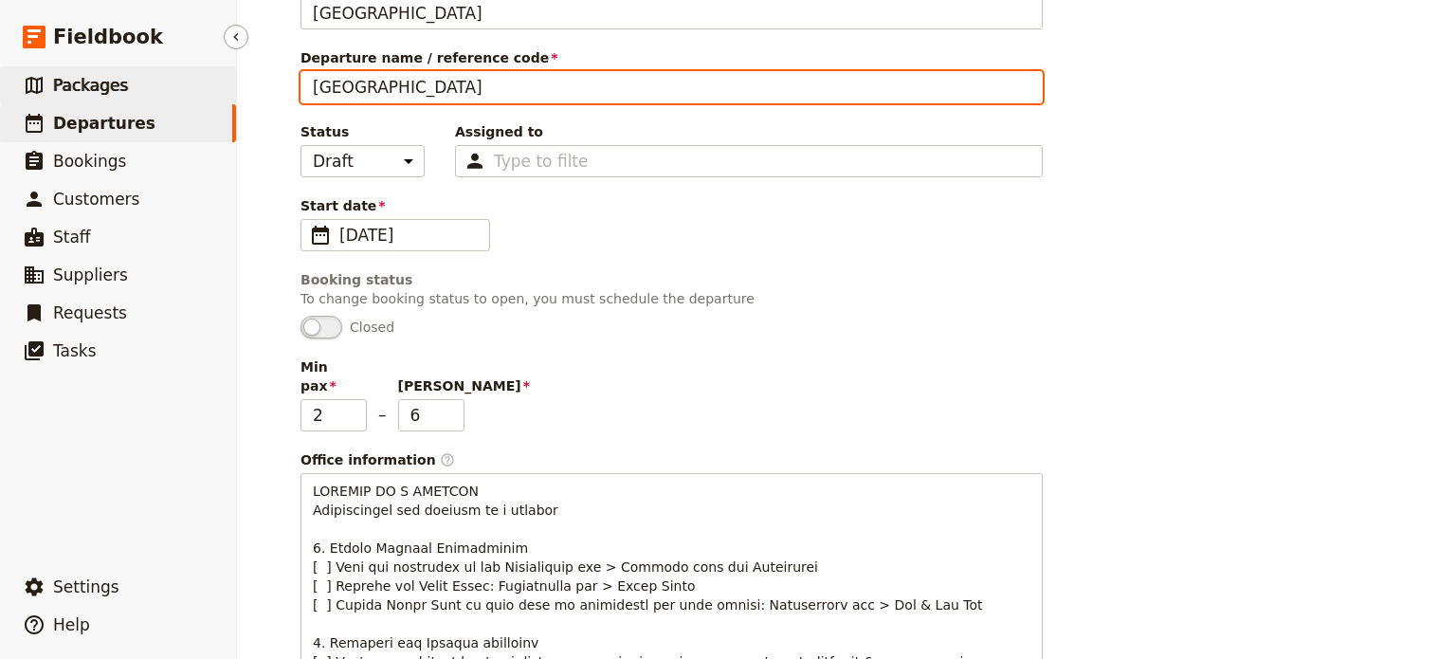
drag, startPoint x: 534, startPoint y: 94, endPoint x: 171, endPoint y: 98, distance: 363.1
click at [171, 98] on div "Fieldbook ​ ​ Fieldbook ​ ​ Packages ​ Departures ​ Bookings ​ Customers ​ Staf…" at bounding box center [728, 329] width 1456 height 659
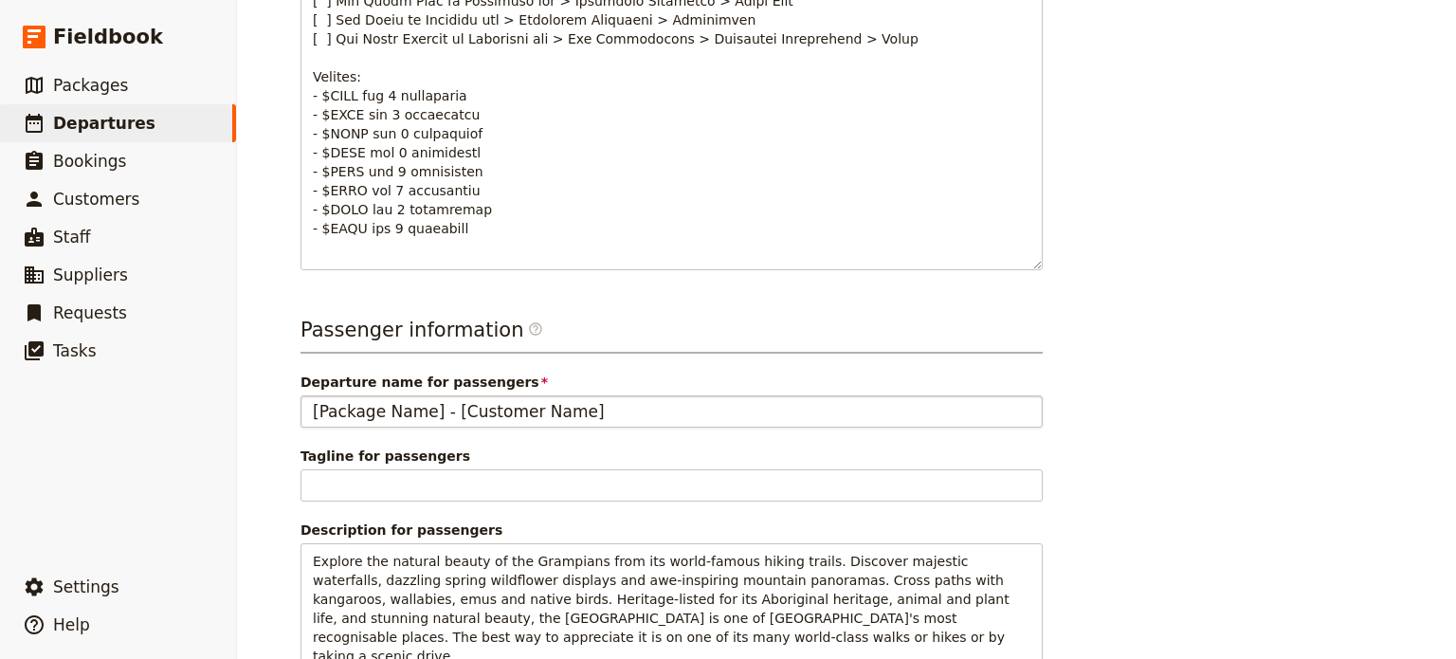
scroll to position [1293, 0]
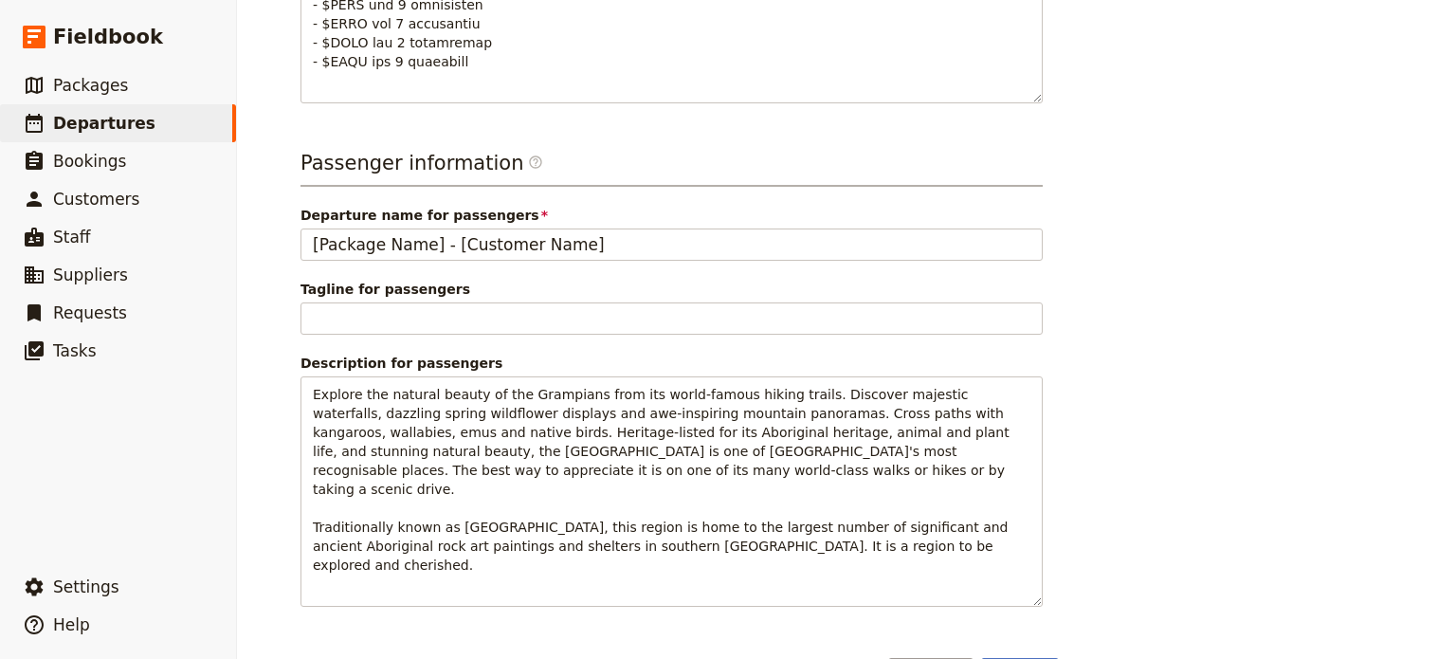
type input "FLT - Shih x6pax"
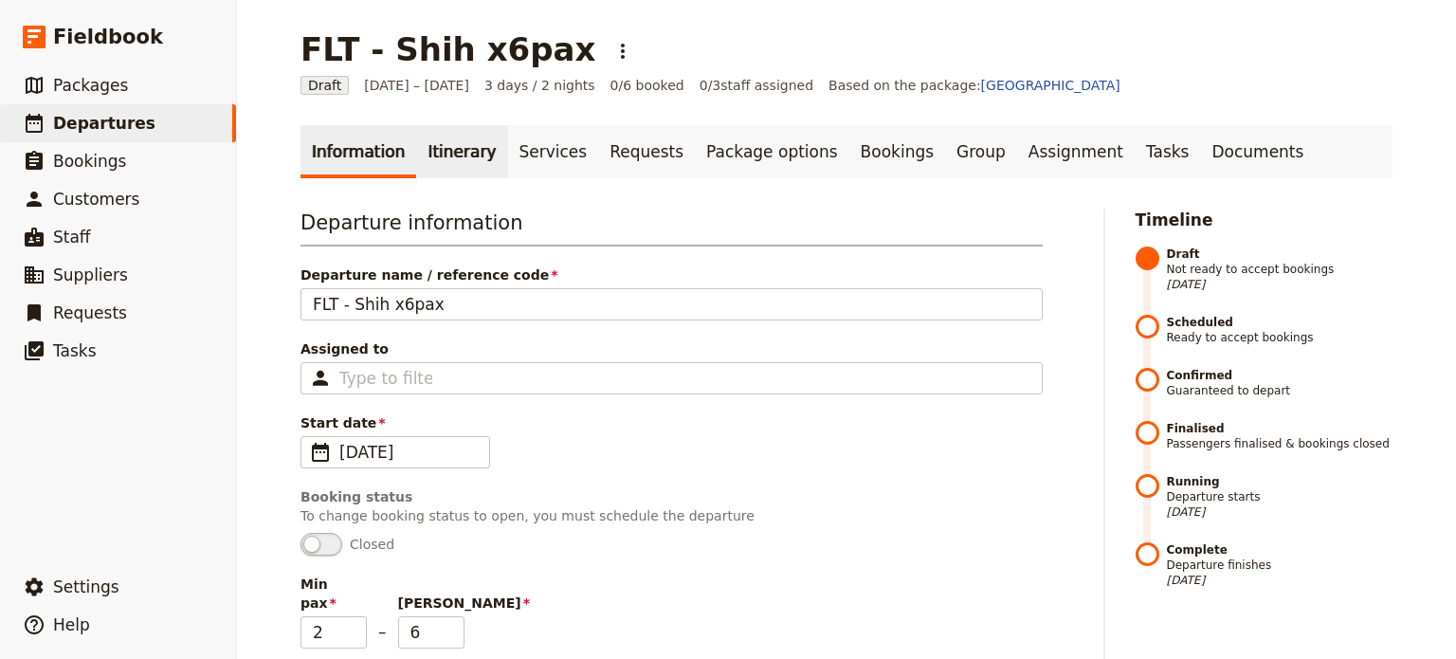
click at [433, 157] on link "Itinerary" at bounding box center [461, 151] width 91 height 53
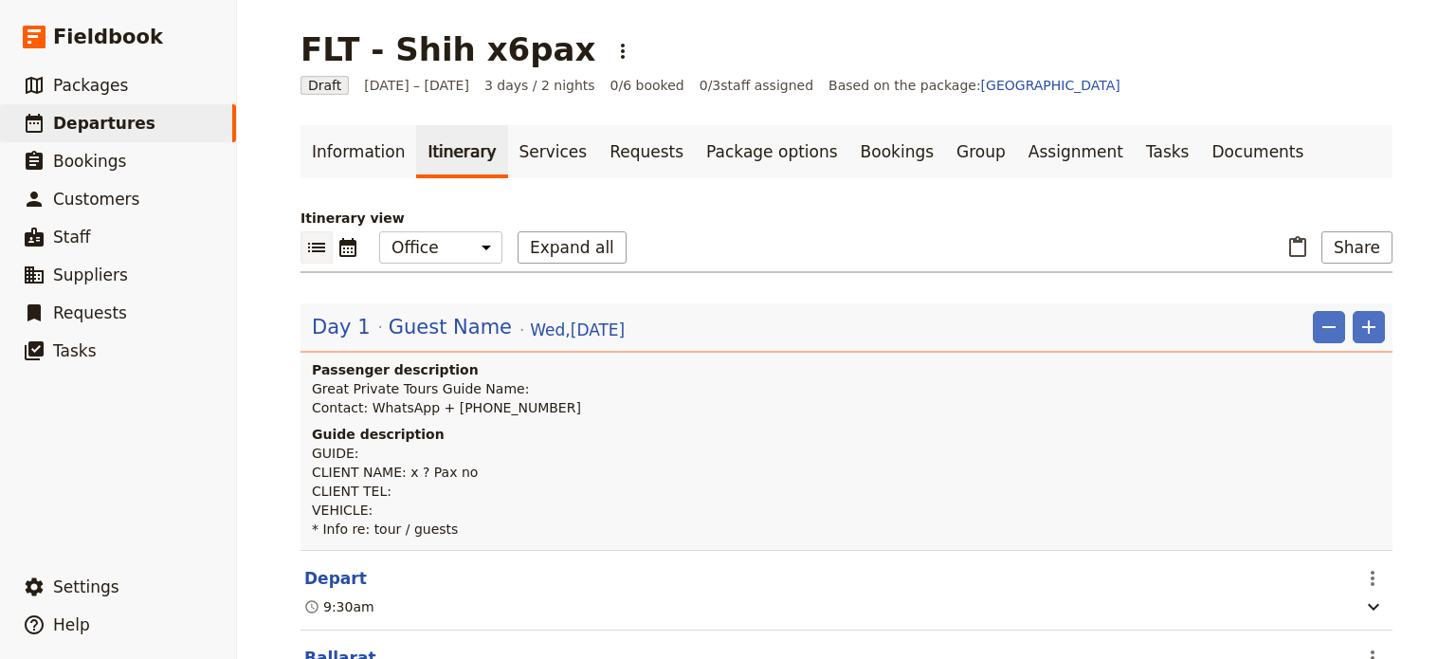
click at [381, 84] on span "[DATE] – [DATE]" at bounding box center [416, 85] width 105 height 19
click at [340, 143] on link "Information" at bounding box center [358, 151] width 116 height 53
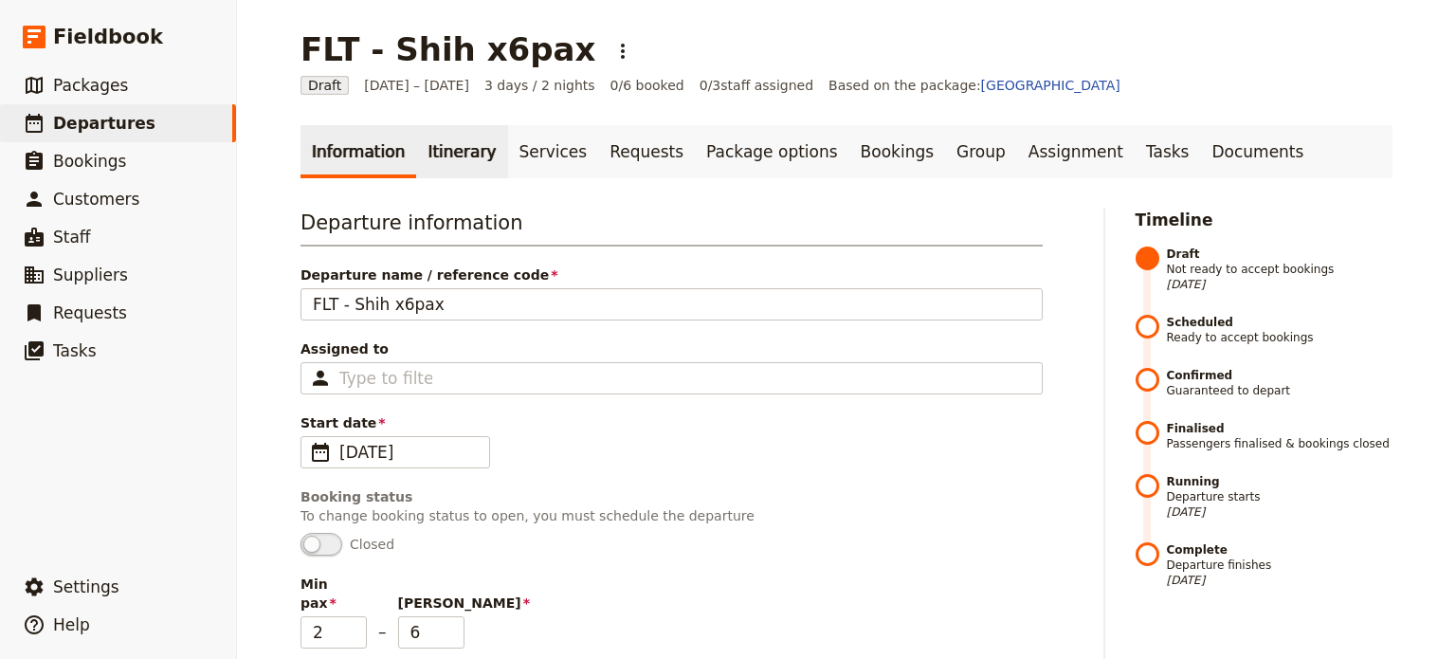
click at [475, 168] on link "Itinerary" at bounding box center [461, 151] width 91 height 53
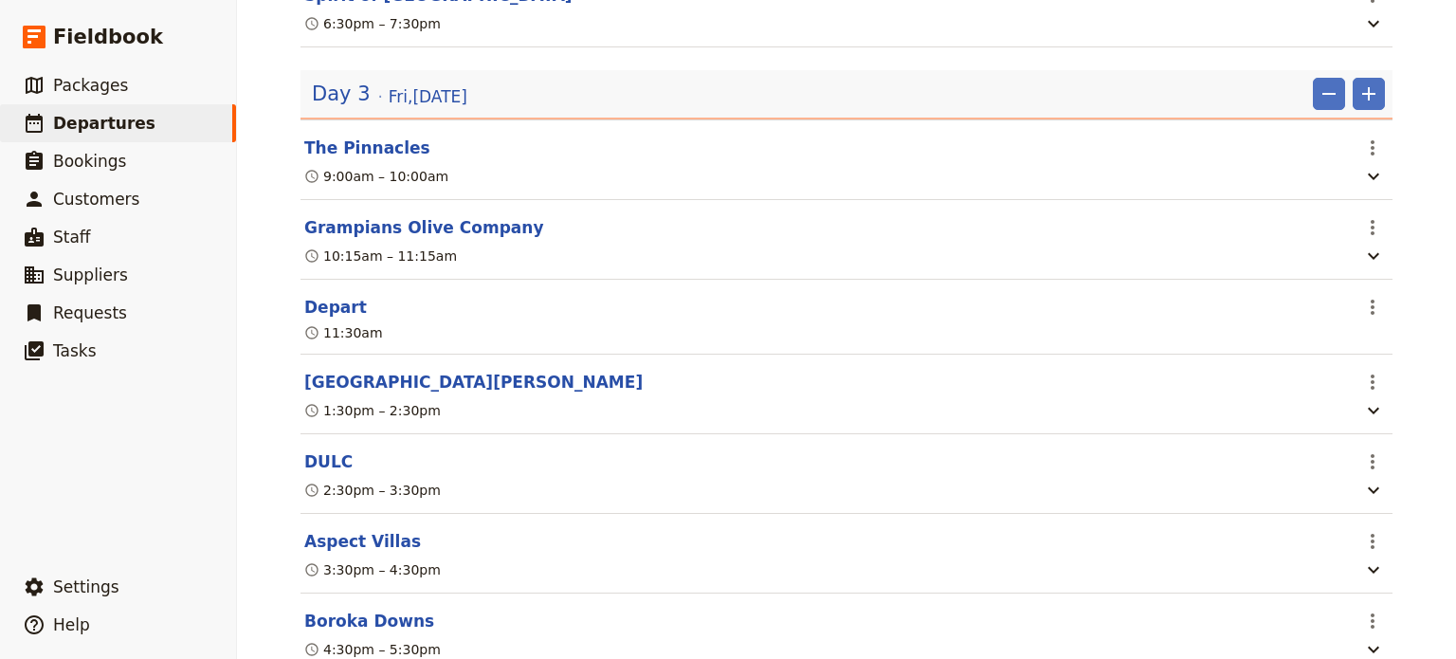
scroll to position [1548, 0]
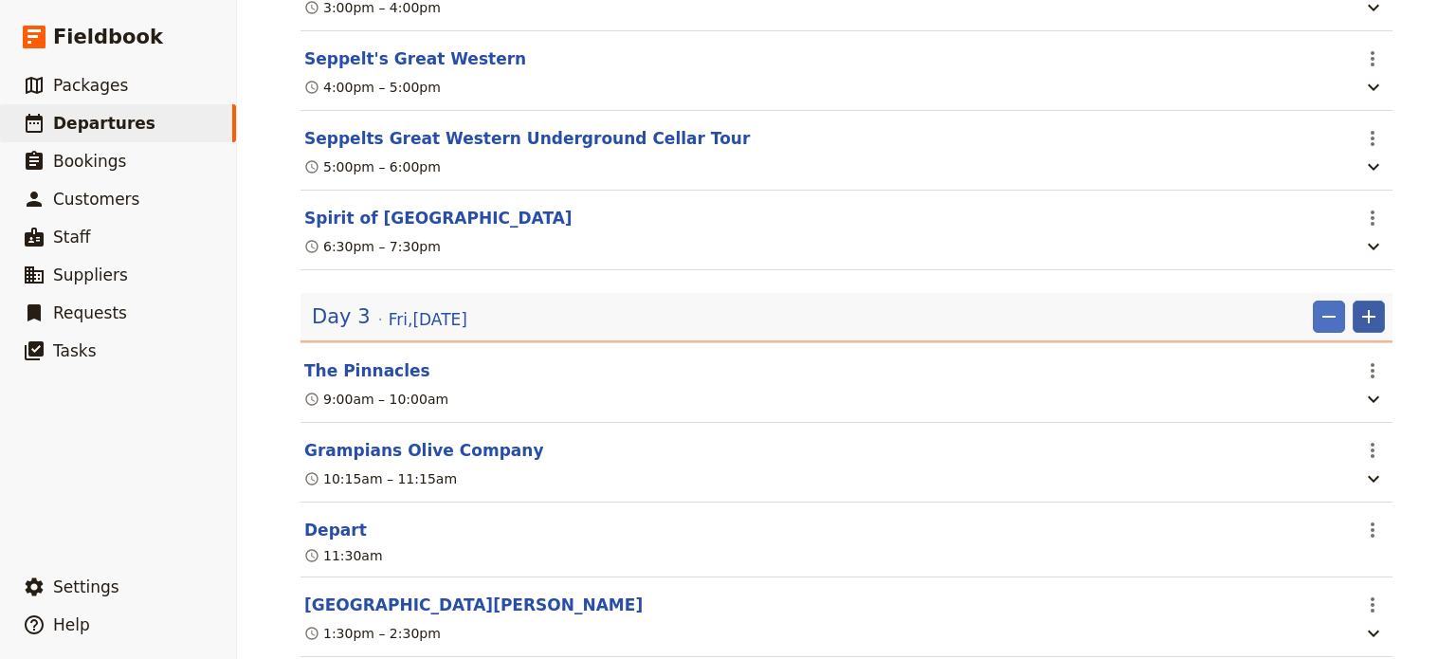
click at [1370, 328] on icon "Add" at bounding box center [1368, 316] width 23 height 23
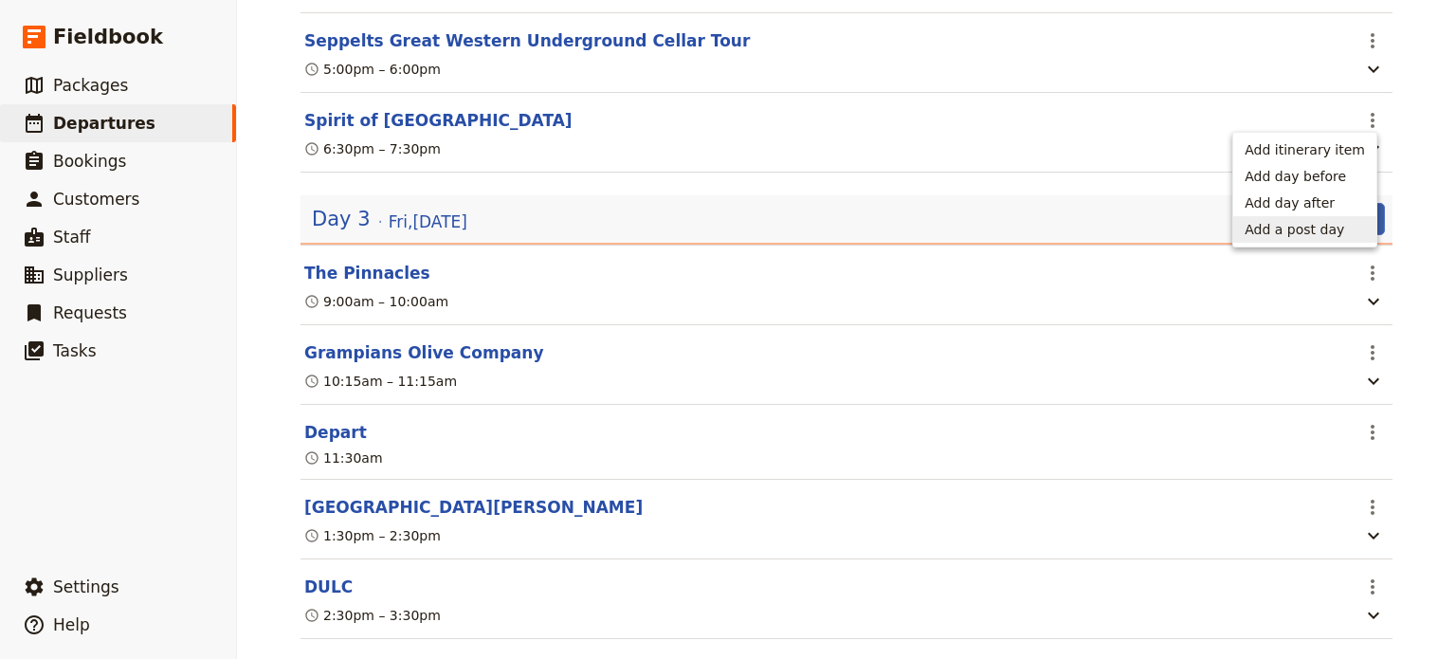
scroll to position [1643, 0]
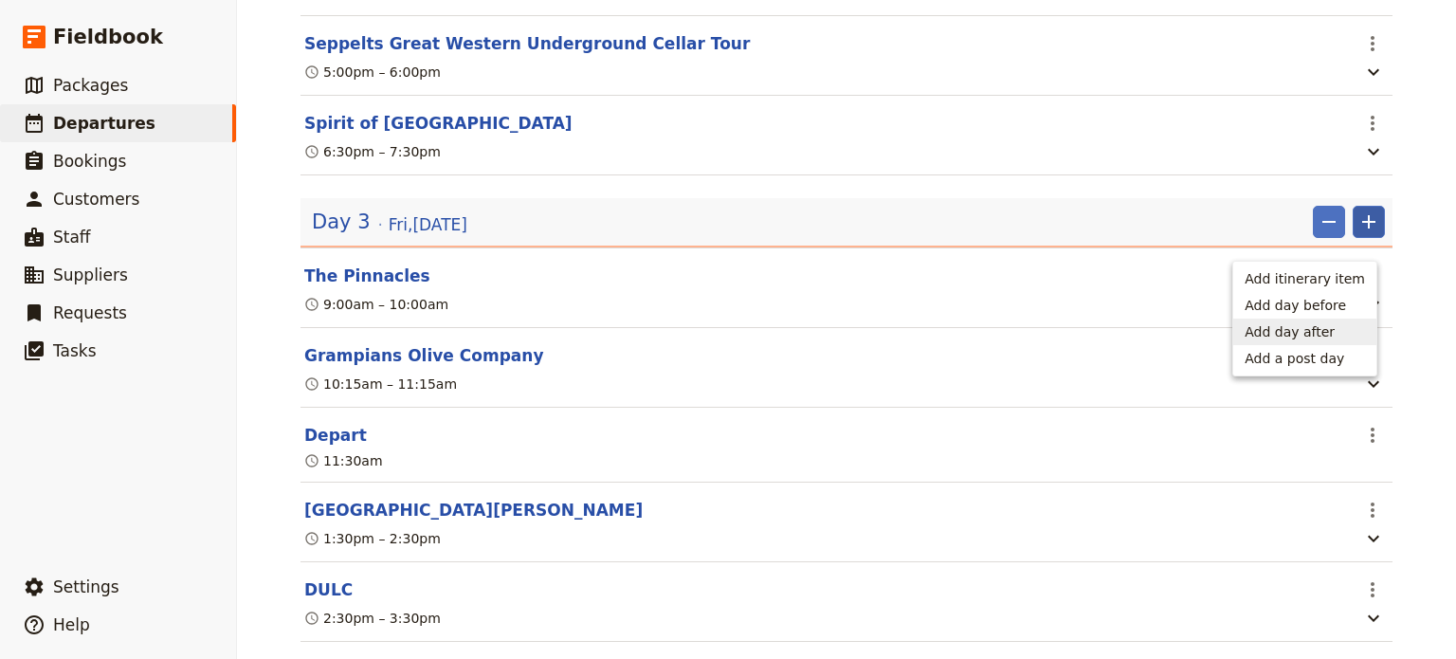
click at [1335, 343] on button "Add day after" at bounding box center [1304, 332] width 143 height 27
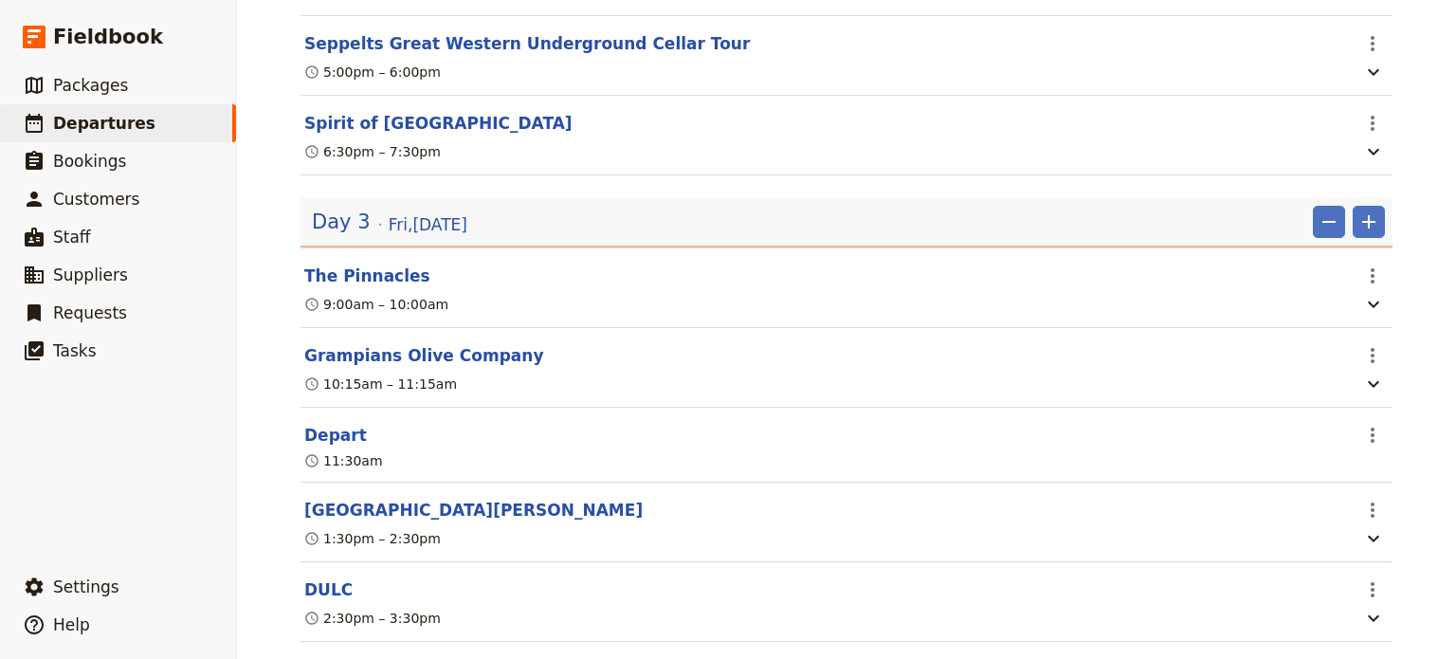
scroll to position [2133, 0]
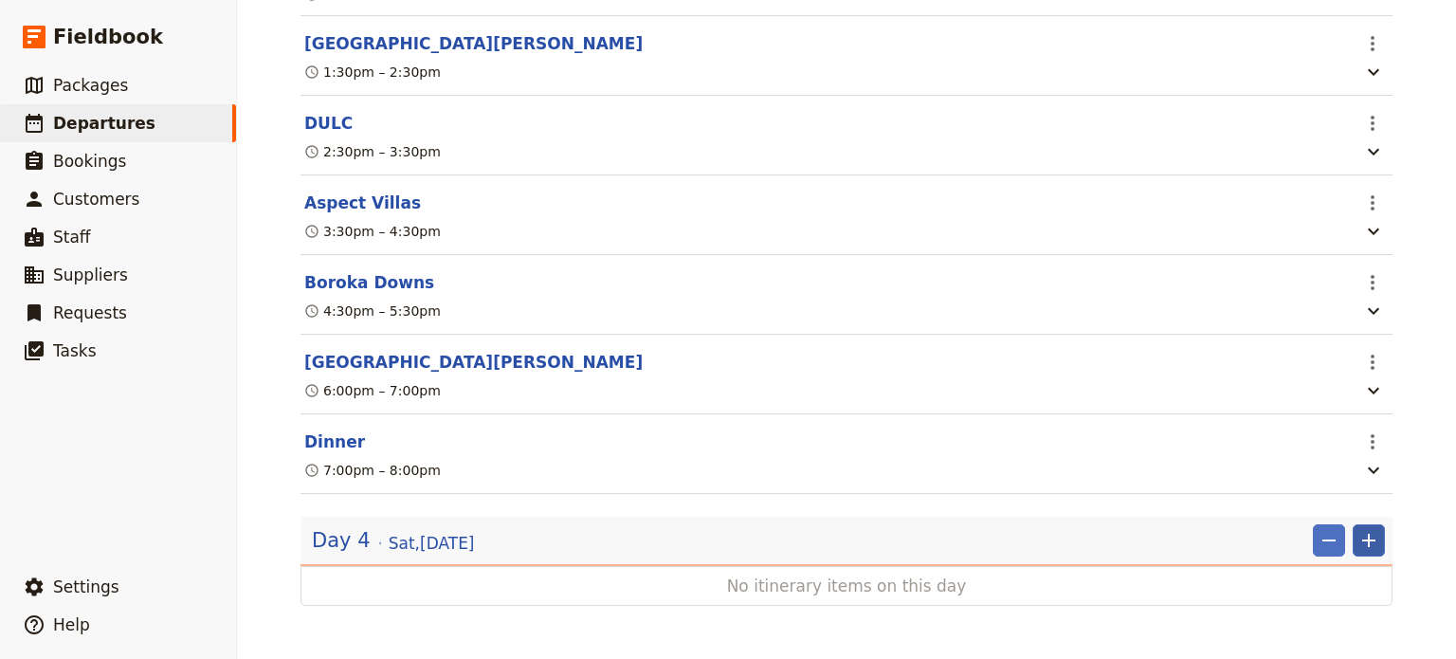
click at [1370, 546] on icon "Add" at bounding box center [1368, 540] width 23 height 23
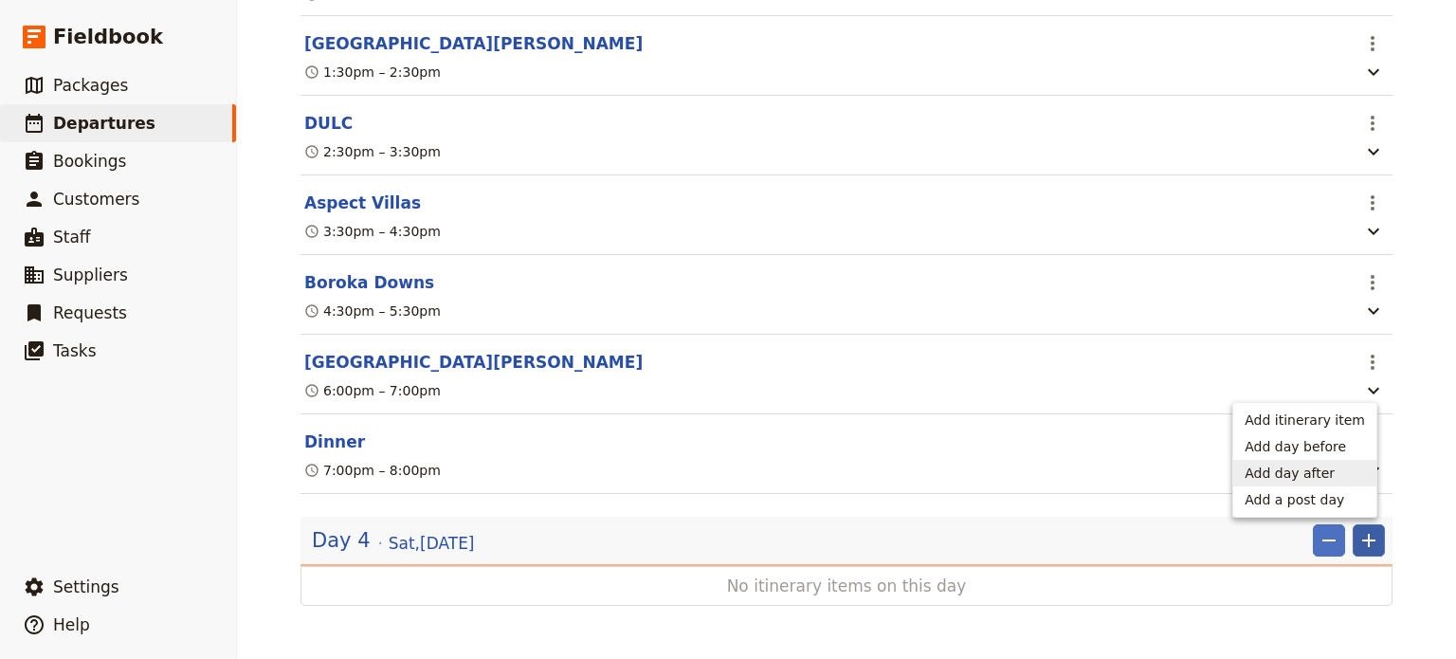
click at [1327, 472] on span "Add day after" at bounding box center [1290, 473] width 90 height 19
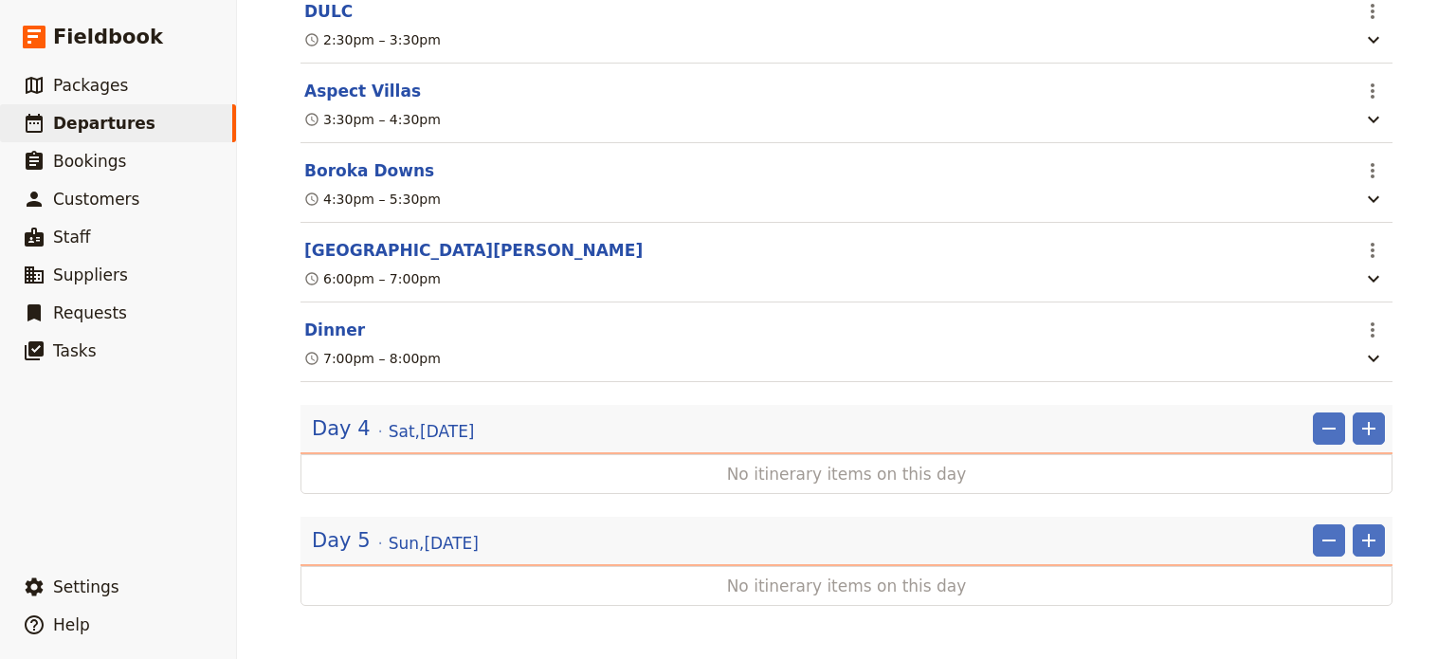
scroll to position [2244, 0]
click at [1365, 538] on icon "Add" at bounding box center [1368, 540] width 23 height 23
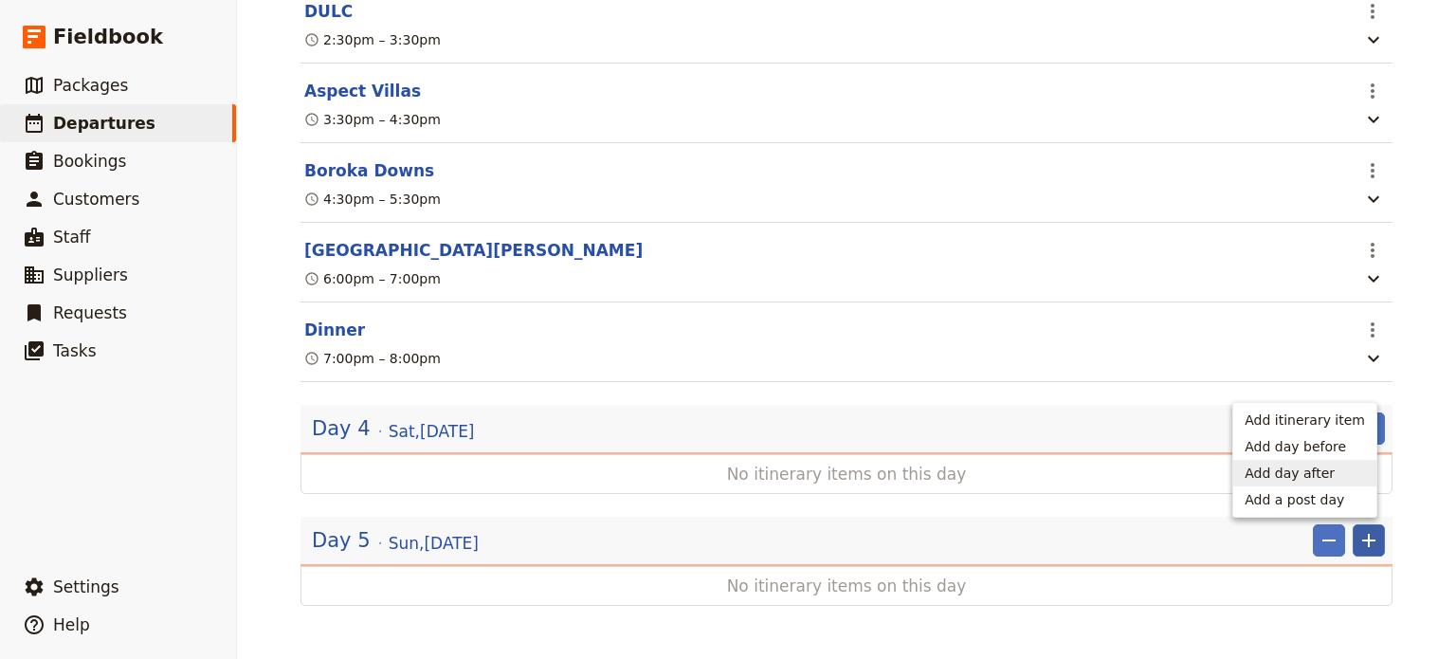
click at [1329, 480] on span "Add day after" at bounding box center [1290, 473] width 90 height 19
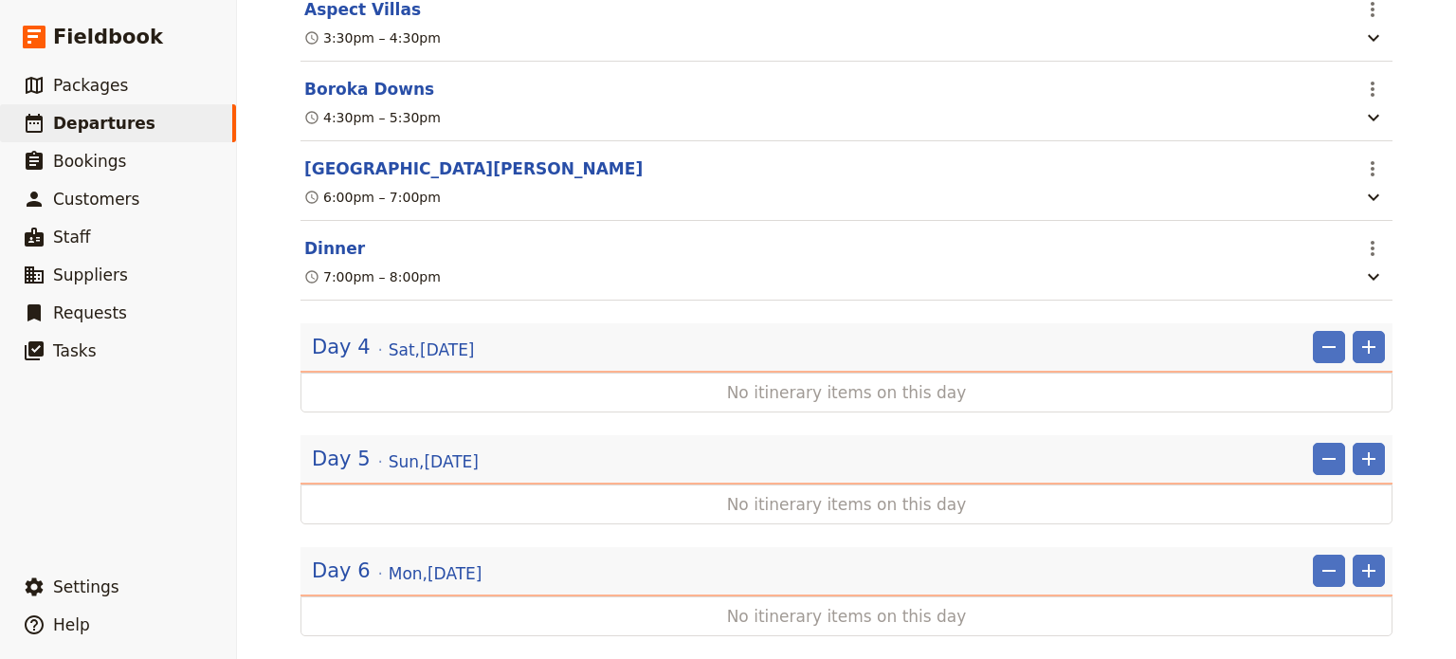
scroll to position [2355, 0]
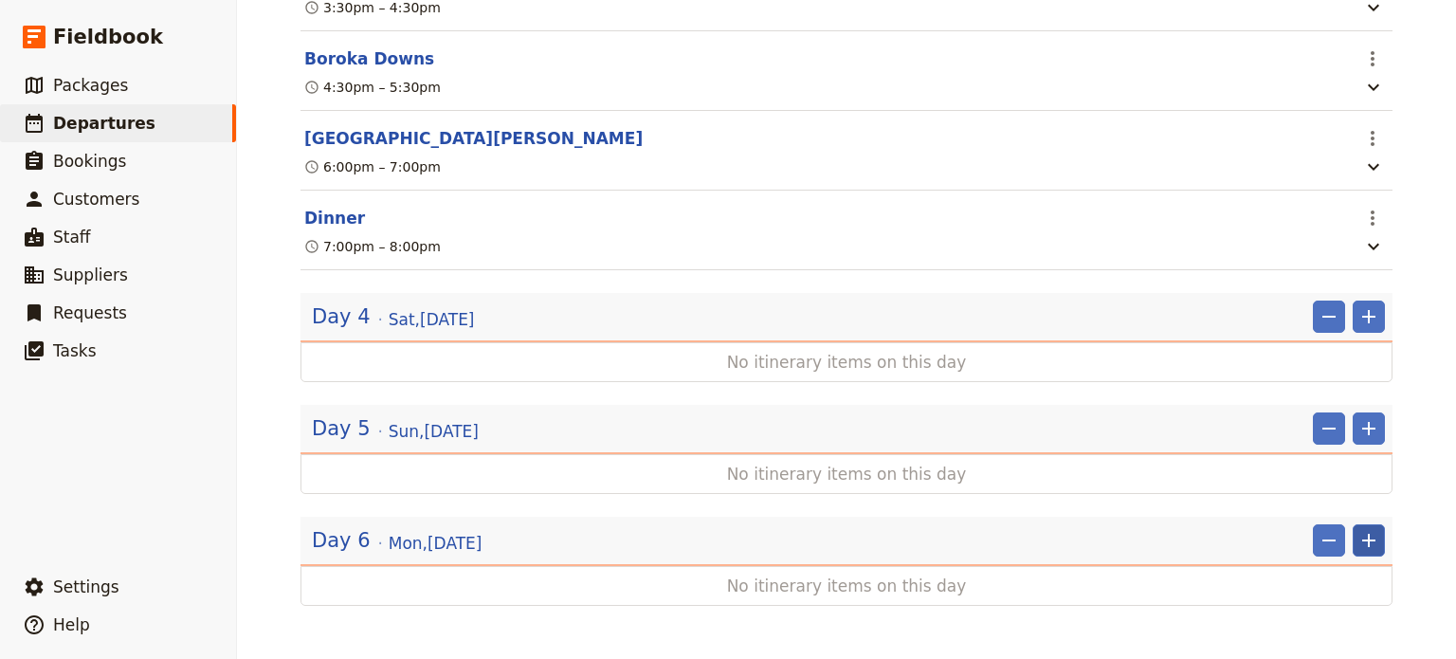
click at [1362, 540] on icon "Add" at bounding box center [1368, 540] width 13 height 13
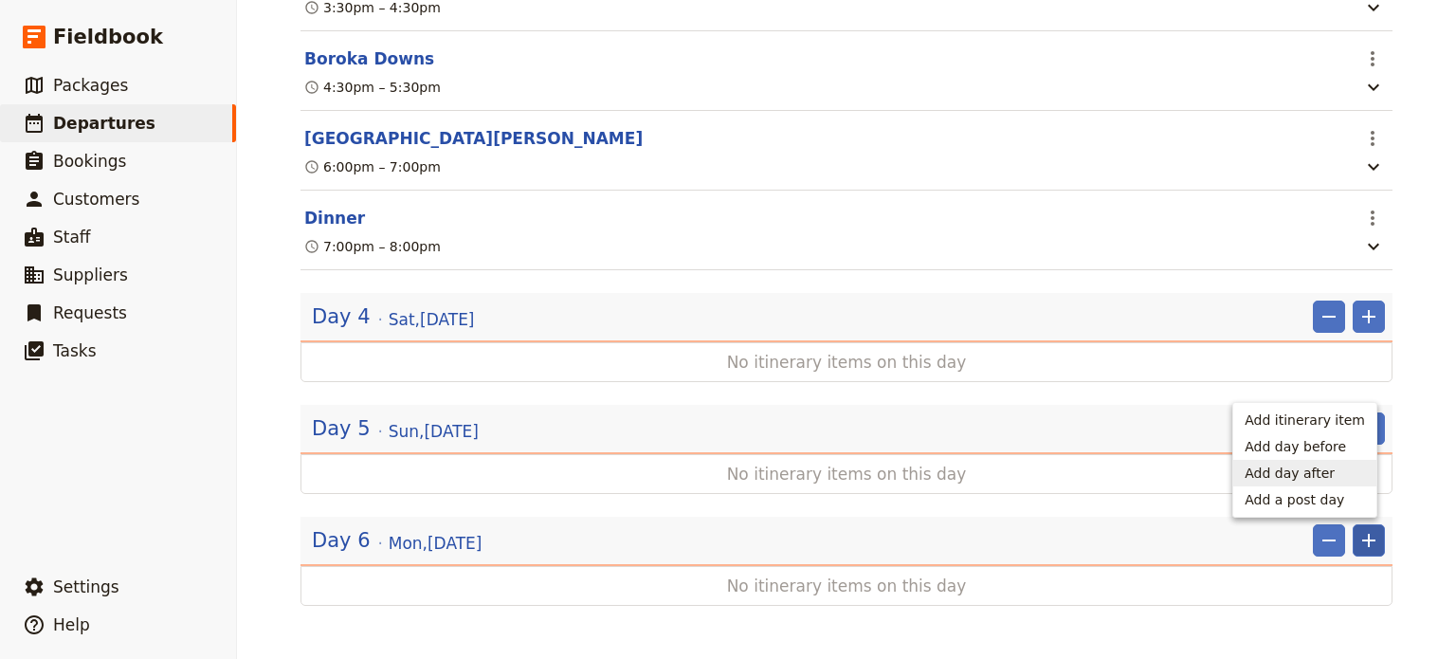
click at [1314, 464] on span "Add day after" at bounding box center [1290, 473] width 90 height 19
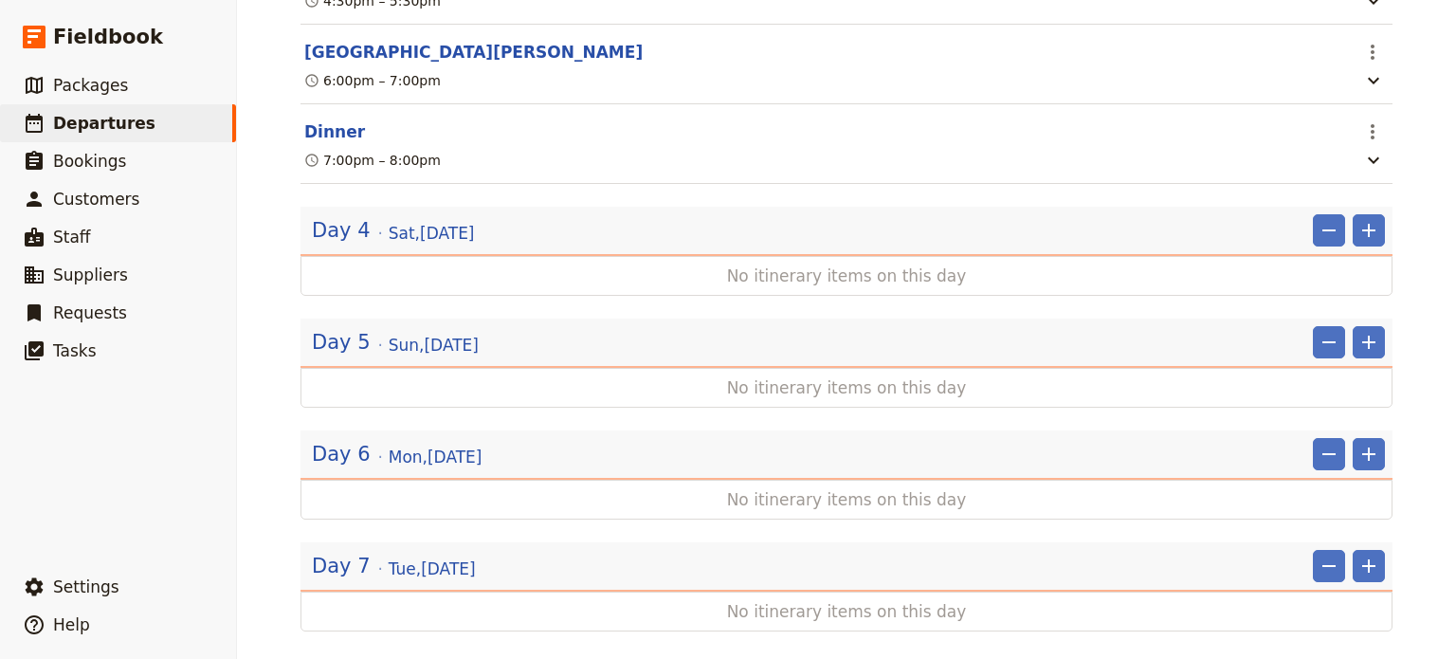
scroll to position [2465, 0]
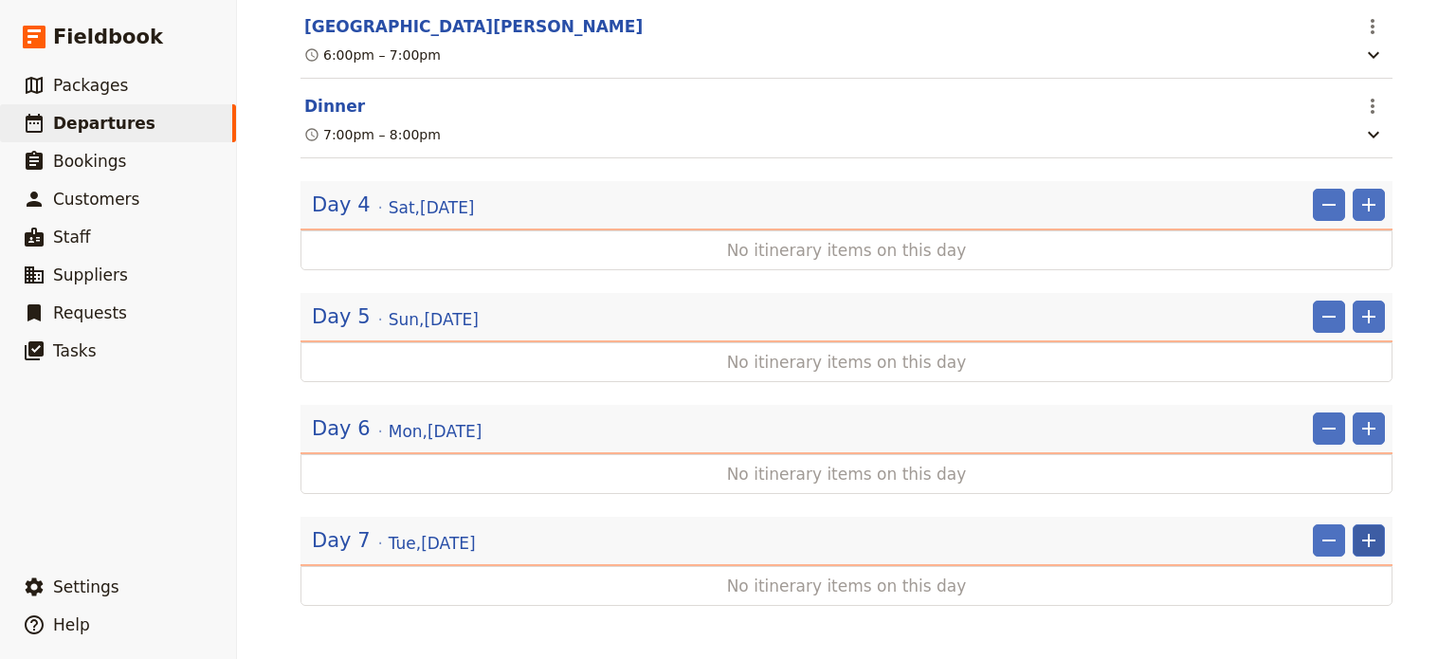
click at [1368, 537] on icon "Add" at bounding box center [1368, 540] width 23 height 23
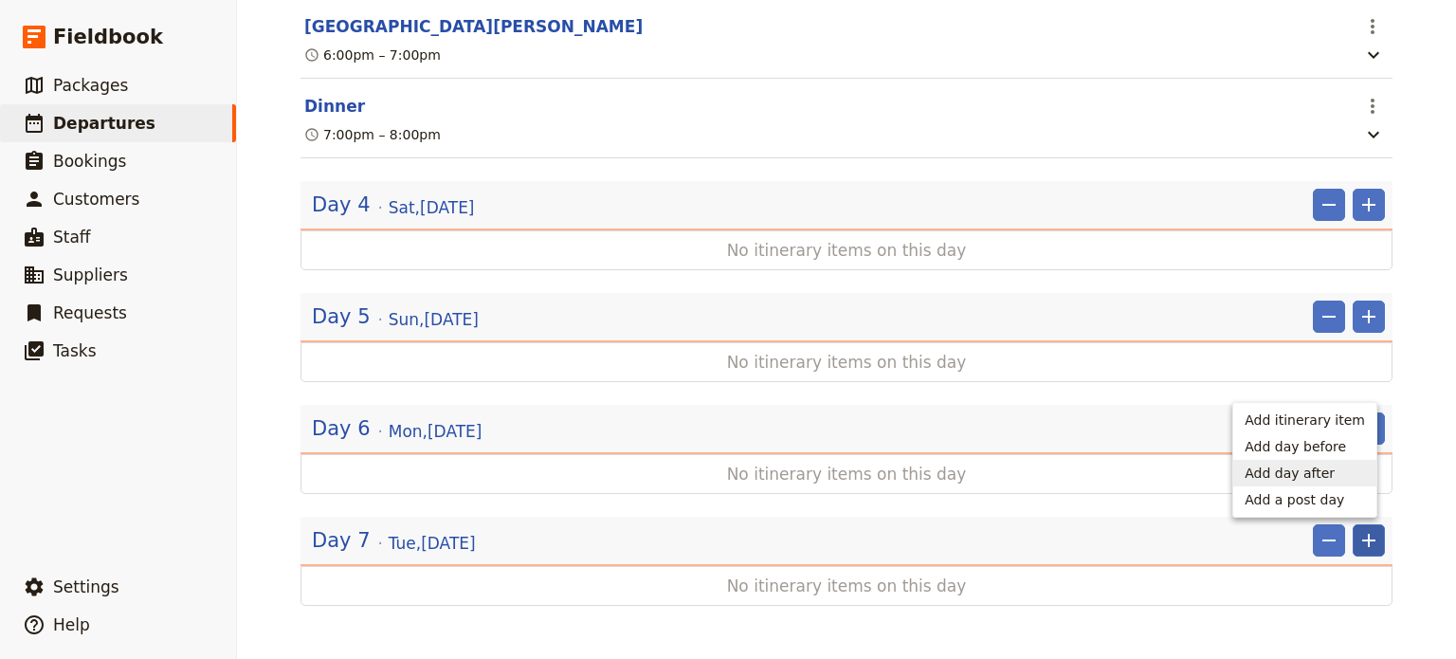
click at [1316, 470] on span "Add day after" at bounding box center [1290, 473] width 90 height 19
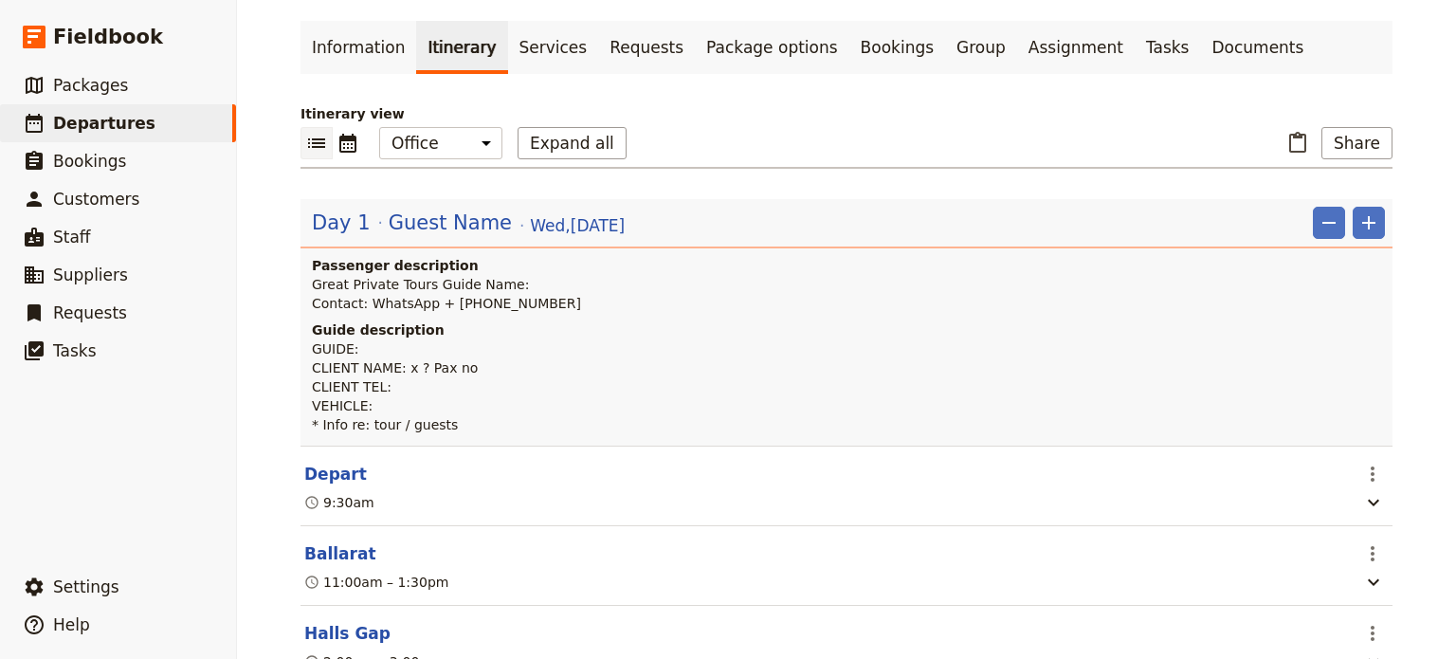
scroll to position [0, 0]
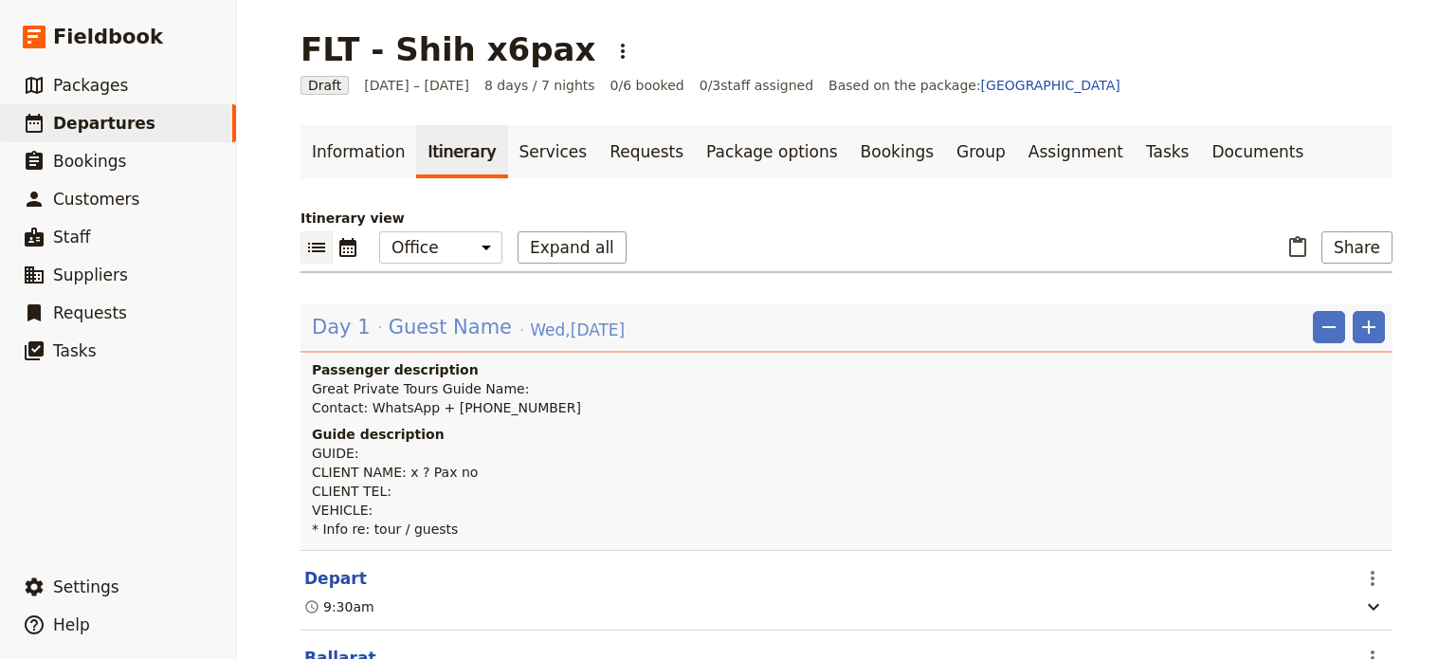
click at [389, 318] on span "Guest Name" at bounding box center [450, 327] width 123 height 28
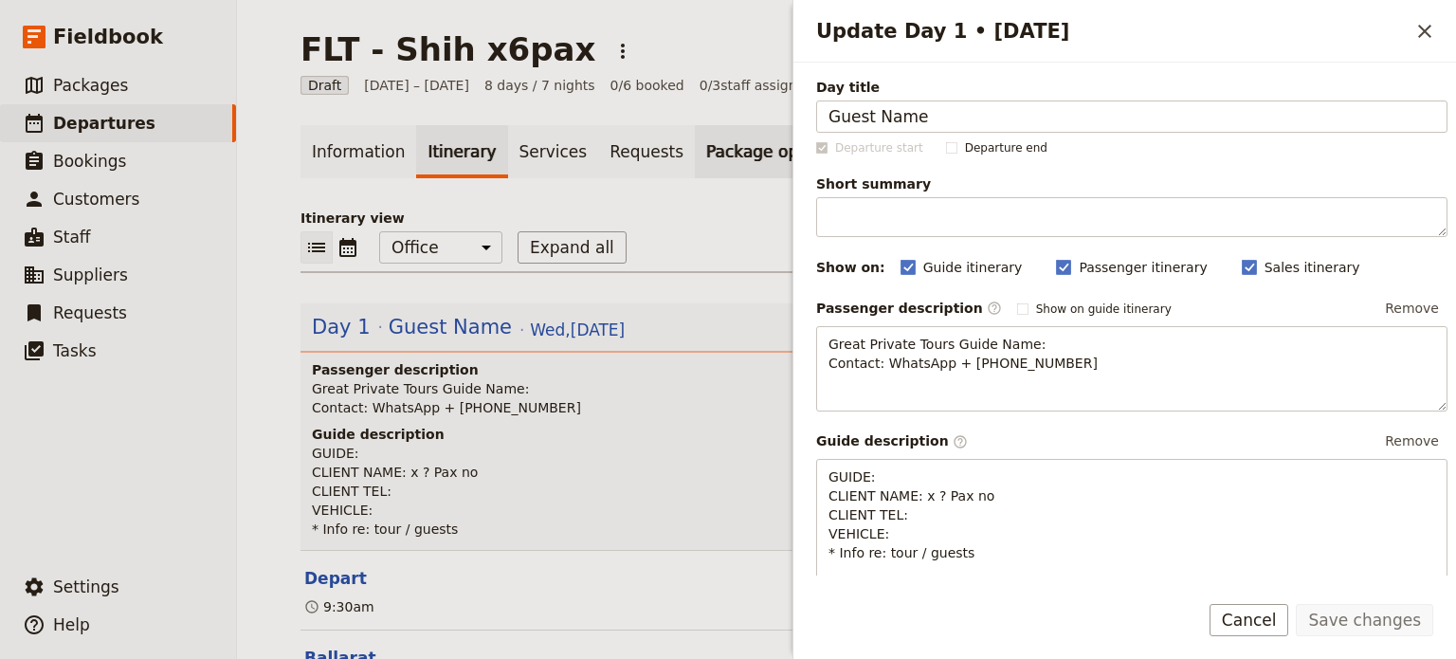
drag, startPoint x: 990, startPoint y: 128, endPoint x: 745, endPoint y: 136, distance: 244.7
click at [745, 136] on div "FLT - Shih x6pax ​ Draft [DATE] – [DATE] 8 days / 7 nights 0/6 booked 0 / 3 sta…" at bounding box center [846, 329] width 1219 height 659
type input "FLT Grampians & GOR"
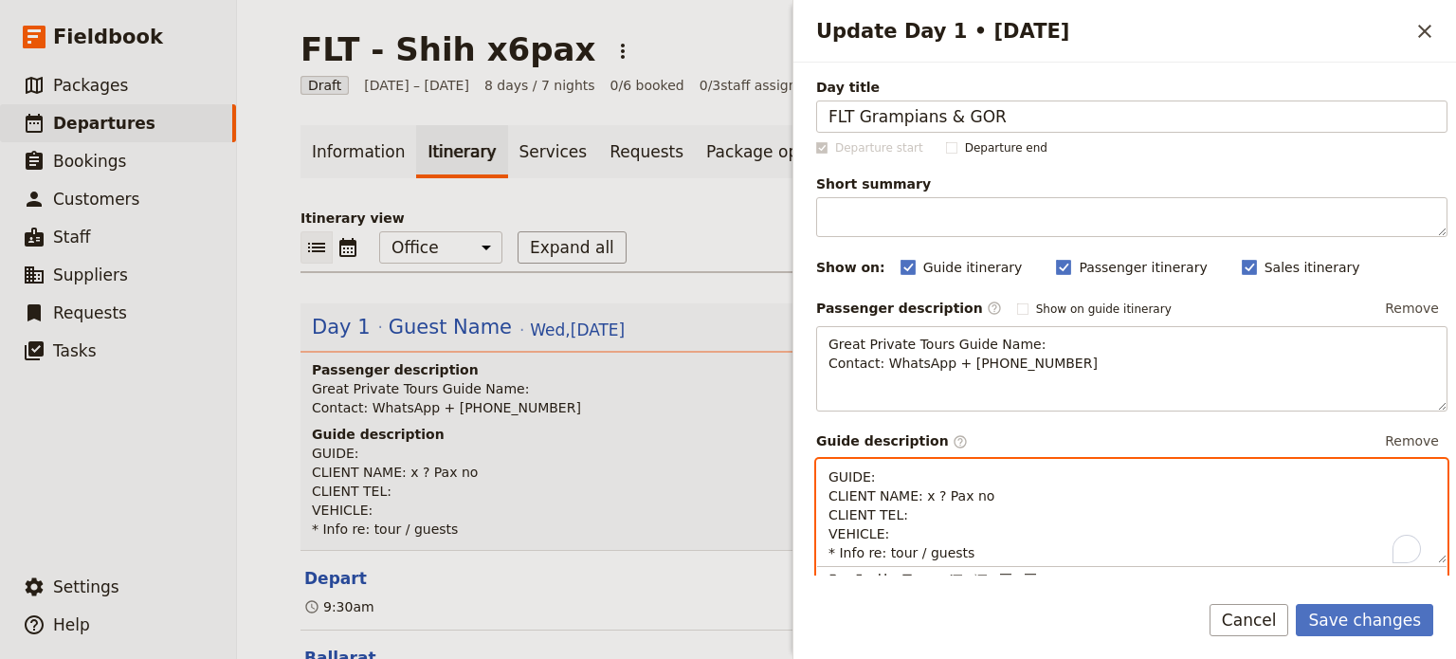
click at [962, 482] on p "GUIDE: CLIENT NAME: x ? Pax no CLIENT TEL: VEHICLE: * Info re: tour / guests" at bounding box center [1131, 514] width 607 height 95
drag, startPoint x: 967, startPoint y: 499, endPoint x: 821, endPoint y: 494, distance: 146.1
click at [821, 494] on div "GUIDE: [PERSON_NAME] CLIENT NAME: x ? Pax no CLIENT TEL: VEHICLE: * Info re: to…" at bounding box center [1131, 511] width 629 height 102
click at [917, 488] on span "GUIDE: [PERSON_NAME] CLIENT NAME: x ? Pax no CLIENT TEL: VEHICLE: * Info re: to…" at bounding box center [911, 514] width 166 height 91
click at [870, 481] on span "GUIDE: [PERSON_NAME] CLIENT NAME: x ? Pax no CLIENT TEL: VEHICLE: * Info re: to…" at bounding box center [911, 514] width 166 height 91
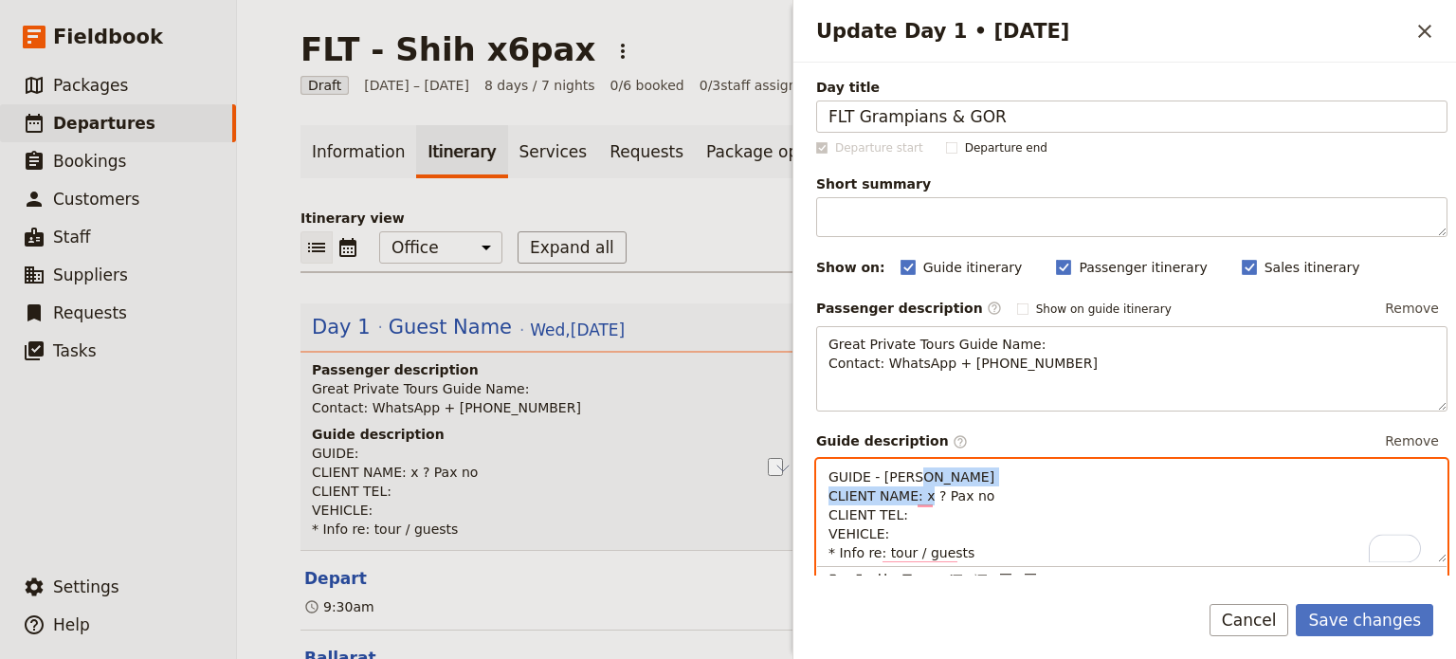
drag, startPoint x: 984, startPoint y: 489, endPoint x: 813, endPoint y: 492, distance: 170.7
click at [813, 492] on div "Day title FLT Grampians & GOR Departure start Departure end Short summary 150 /…" at bounding box center [1124, 319] width 663 height 513
drag, startPoint x: 900, startPoint y: 536, endPoint x: 818, endPoint y: 538, distance: 81.6
click at [818, 538] on div "GUIDE - [PERSON_NAME] CLIENT NAME - [PERSON_NAME] x 6pax CLIENT TEL: VEHICLE: *…" at bounding box center [1131, 511] width 629 height 102
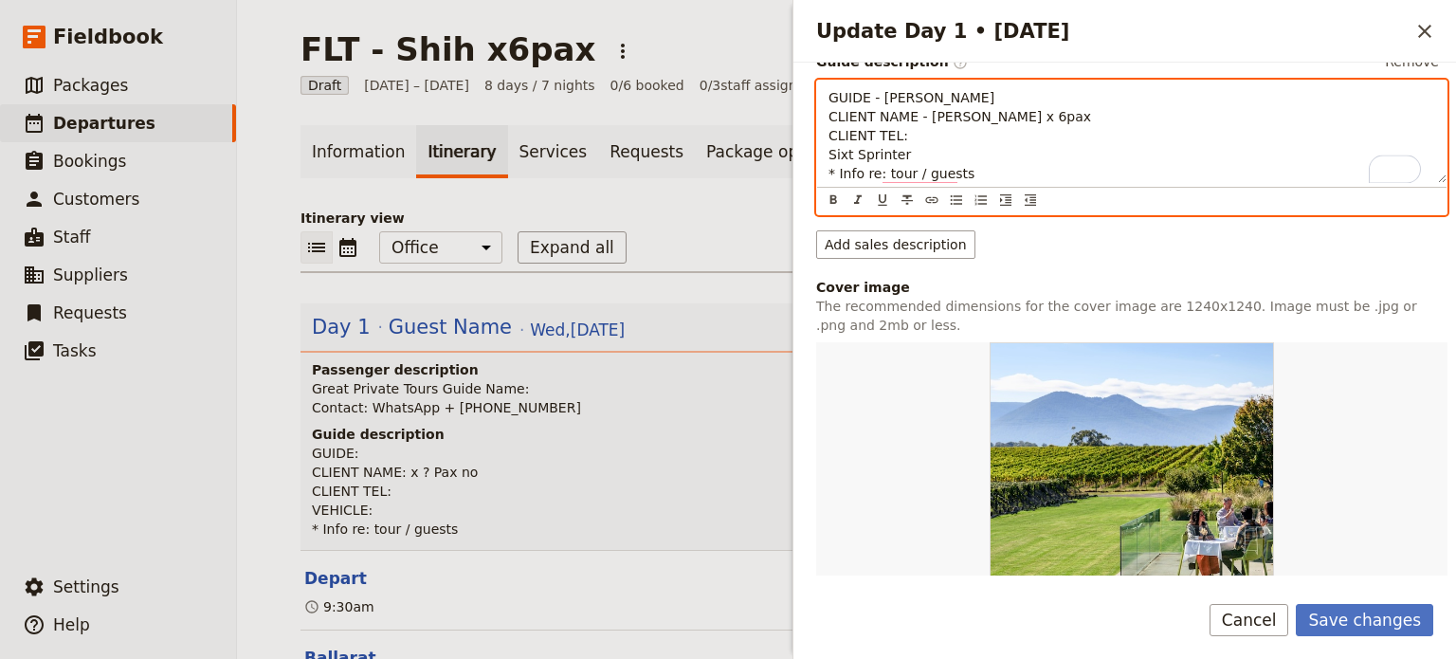
scroll to position [664, 0]
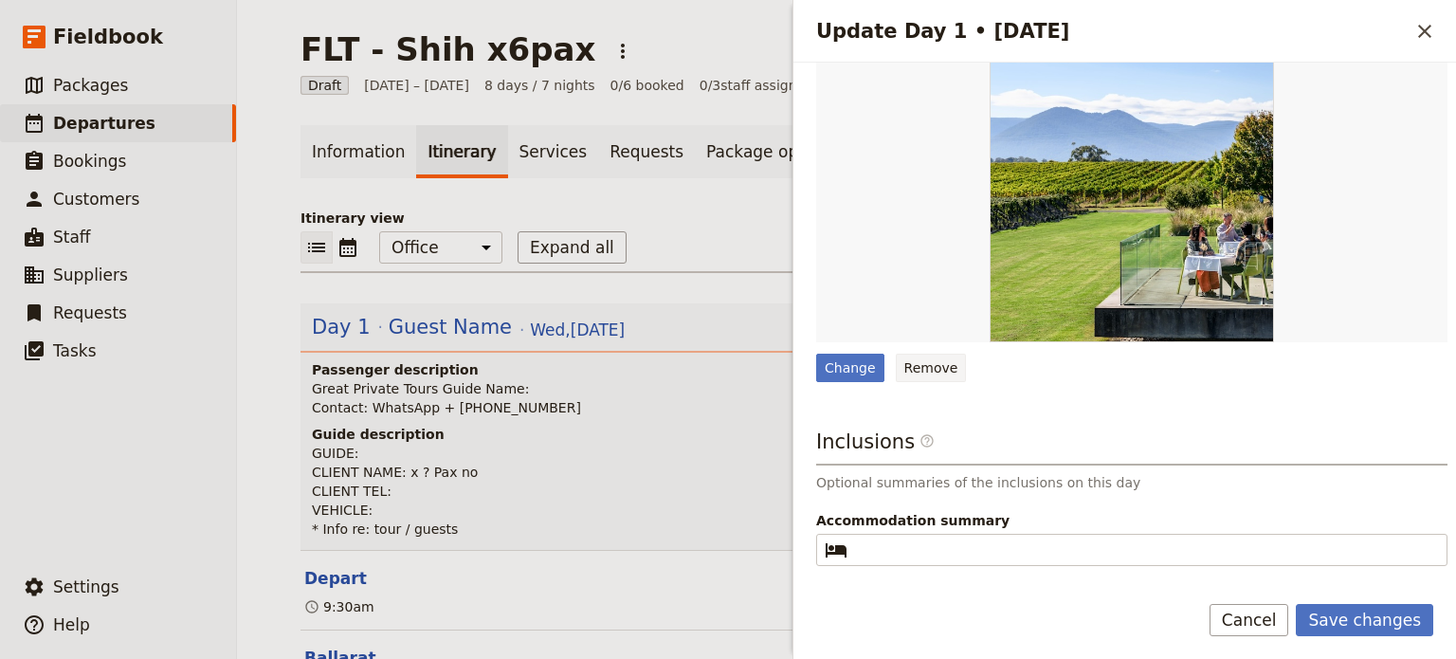
click at [917, 373] on button "Remove" at bounding box center [931, 368] width 71 height 28
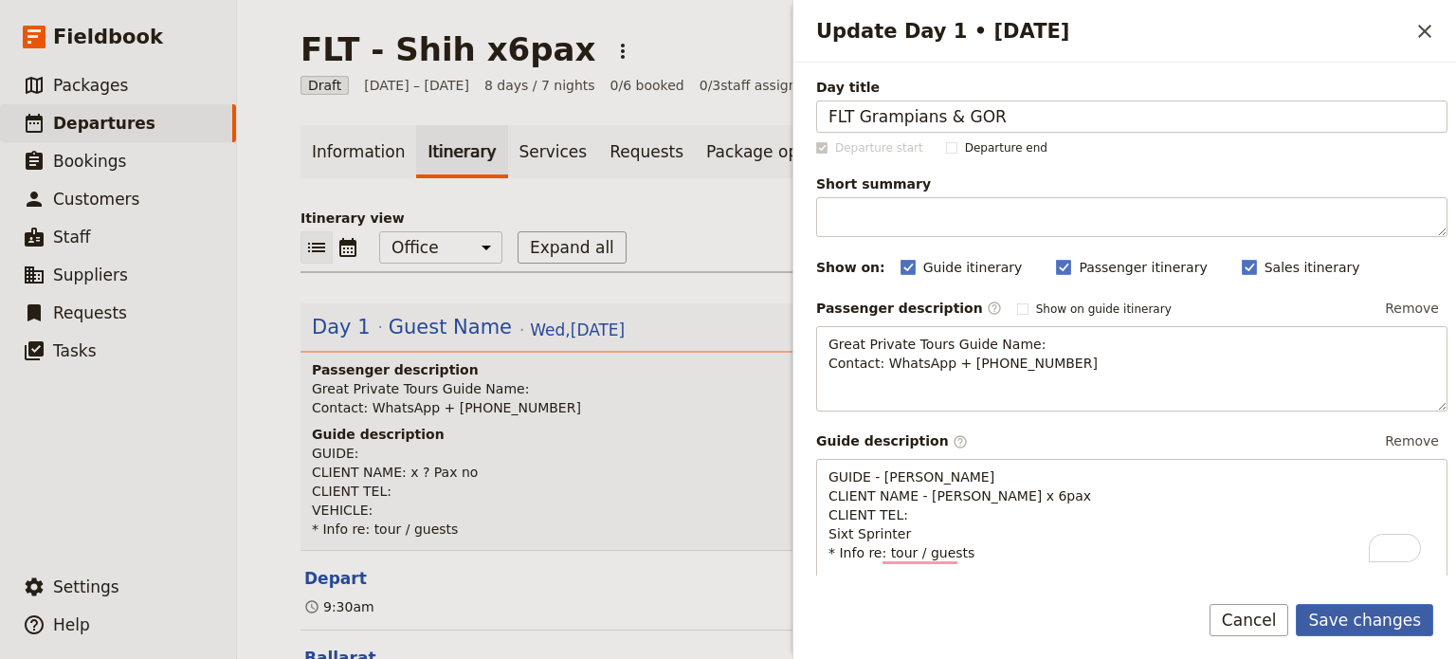
click at [1348, 617] on button "Save changes" at bounding box center [1364, 620] width 137 height 32
